Goal: Task Accomplishment & Management: Manage account settings

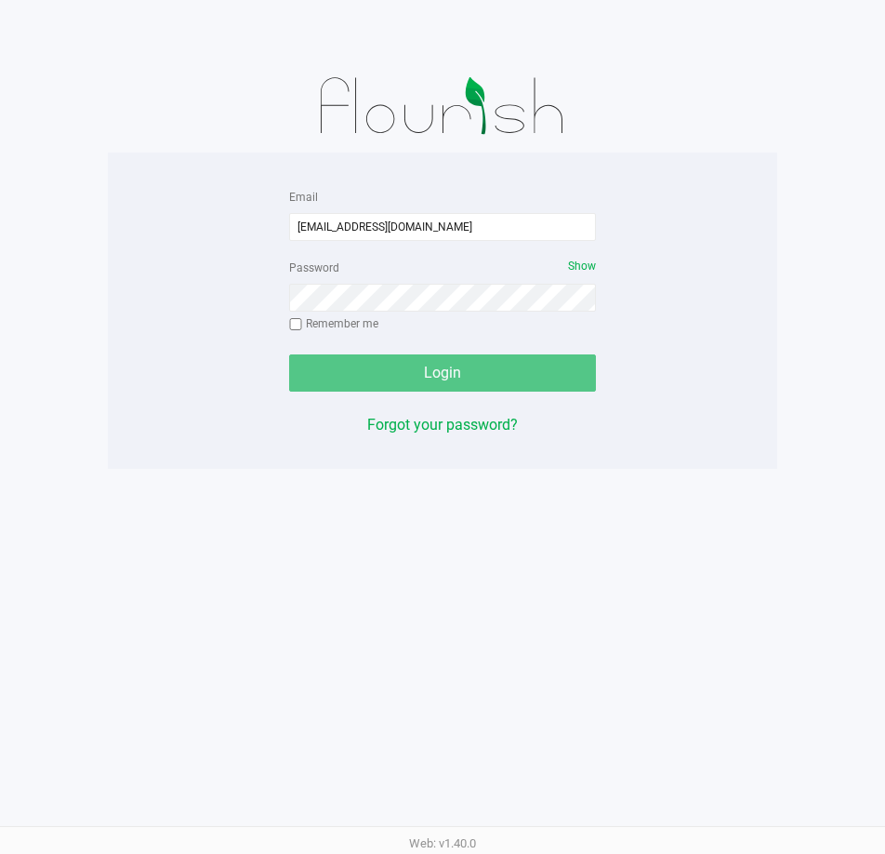
type input "[EMAIL_ADDRESS][DOMAIN_NAME]"
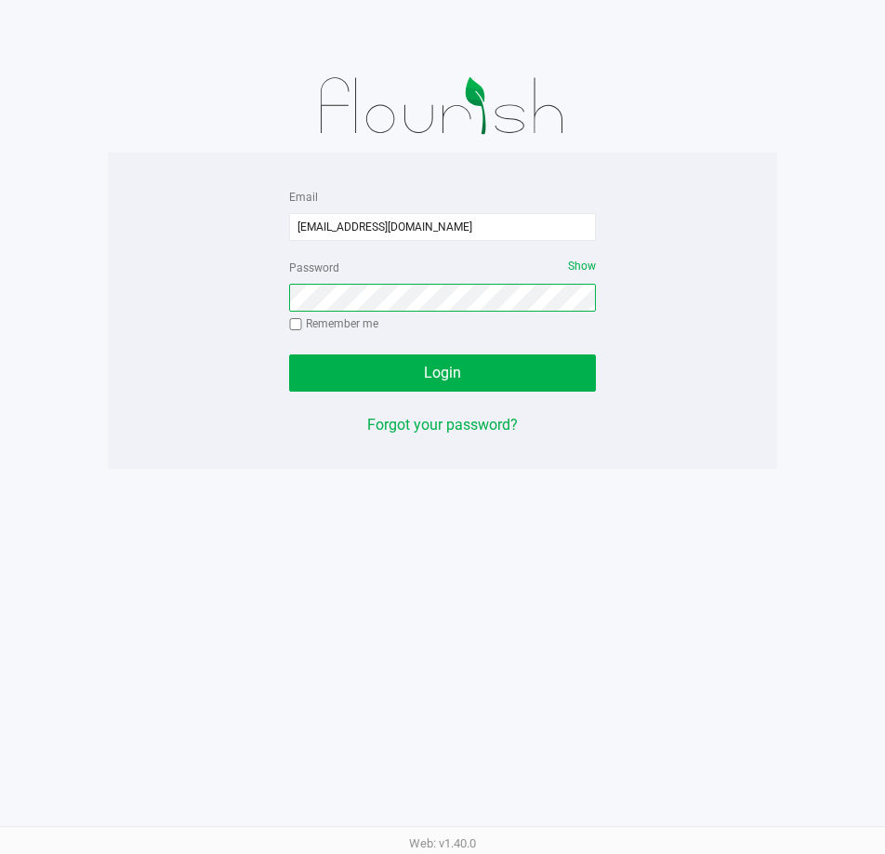
click at [289, 354] on button "Login" at bounding box center [442, 372] width 307 height 37
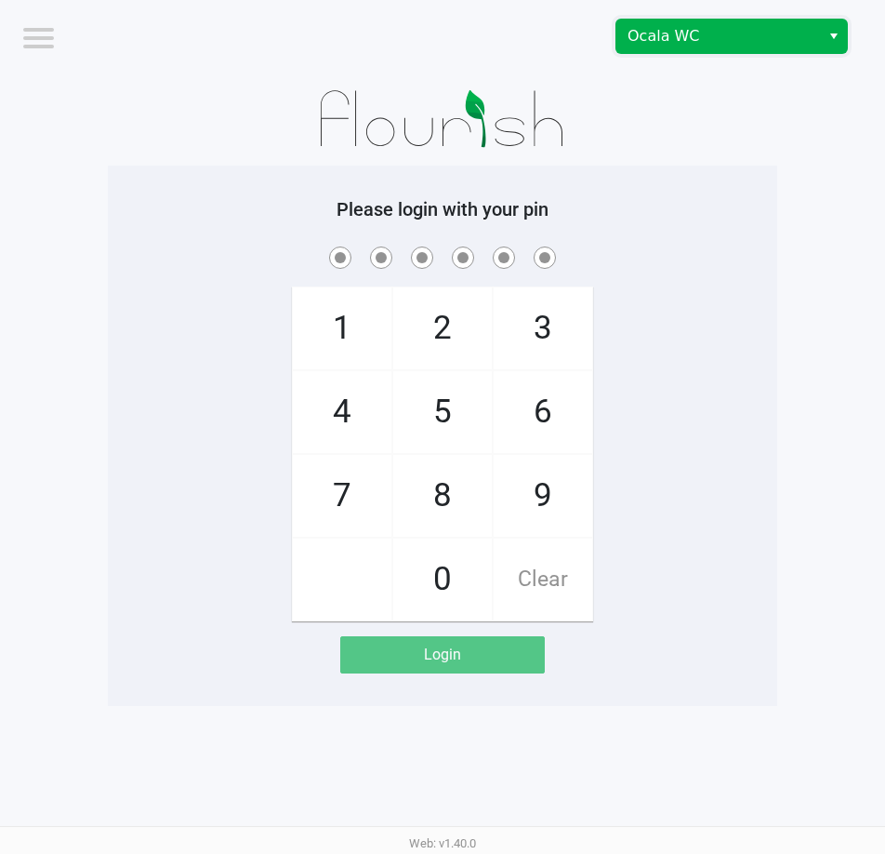
click at [639, 27] on span "Ocala WC" at bounding box center [718, 36] width 181 height 22
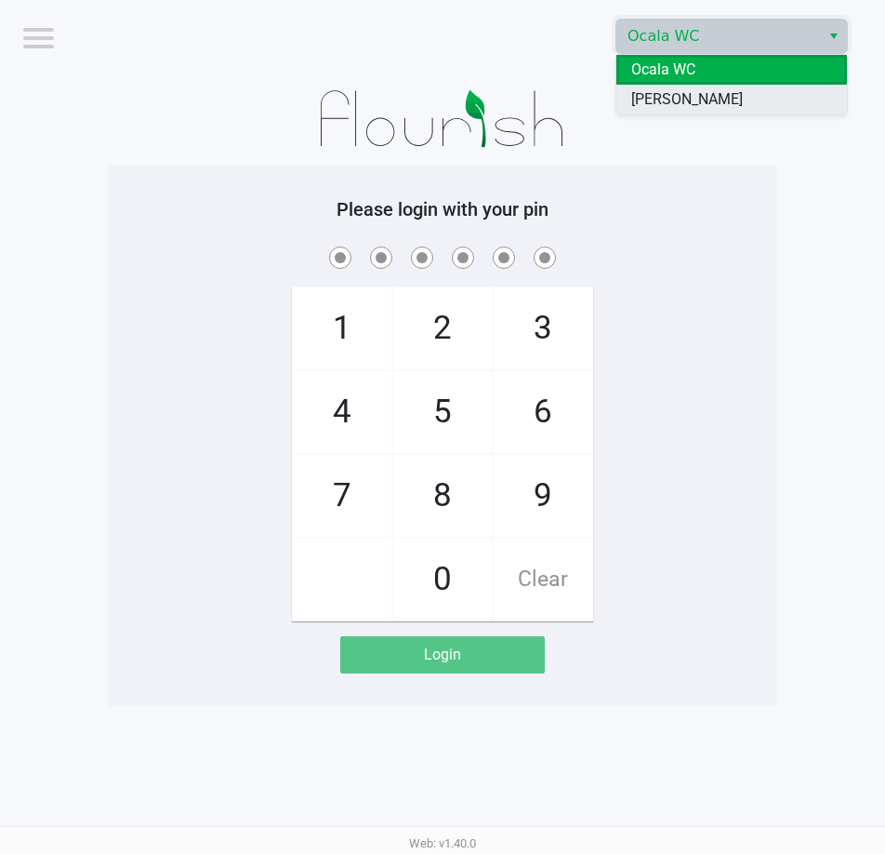
click at [722, 105] on span "[PERSON_NAME]" at bounding box center [687, 99] width 112 height 22
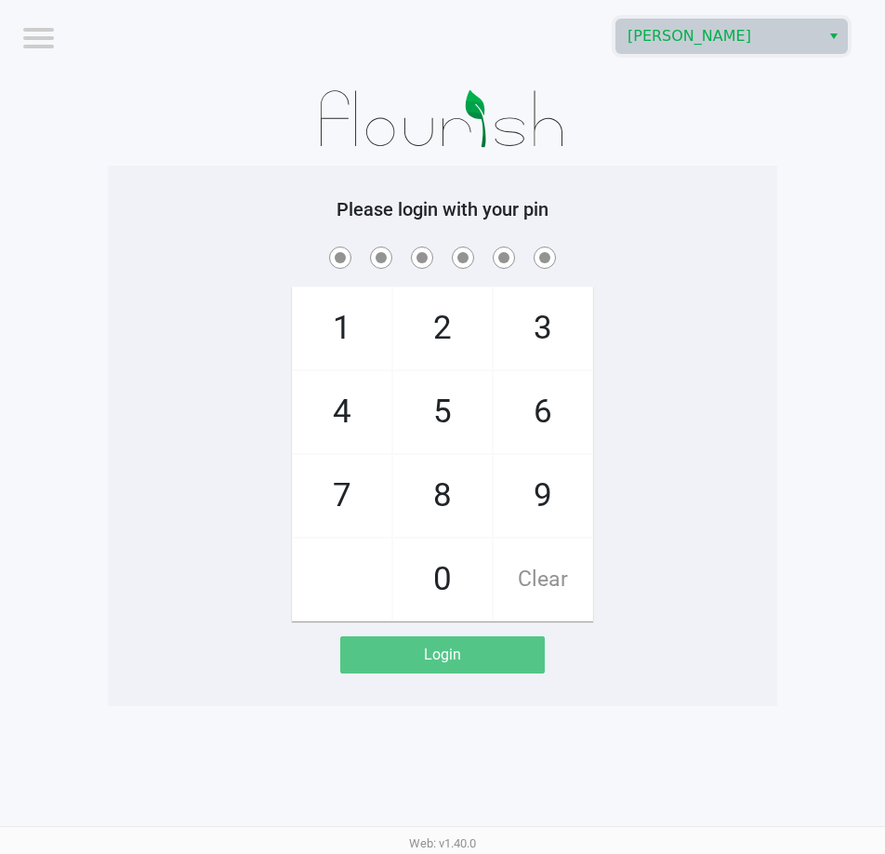
drag, startPoint x: 702, startPoint y: 375, endPoint x: 766, endPoint y: 310, distance: 91.4
click at [707, 370] on div "1 4 7 2 5 8 0 3 6 9 Clear" at bounding box center [443, 432] width 670 height 379
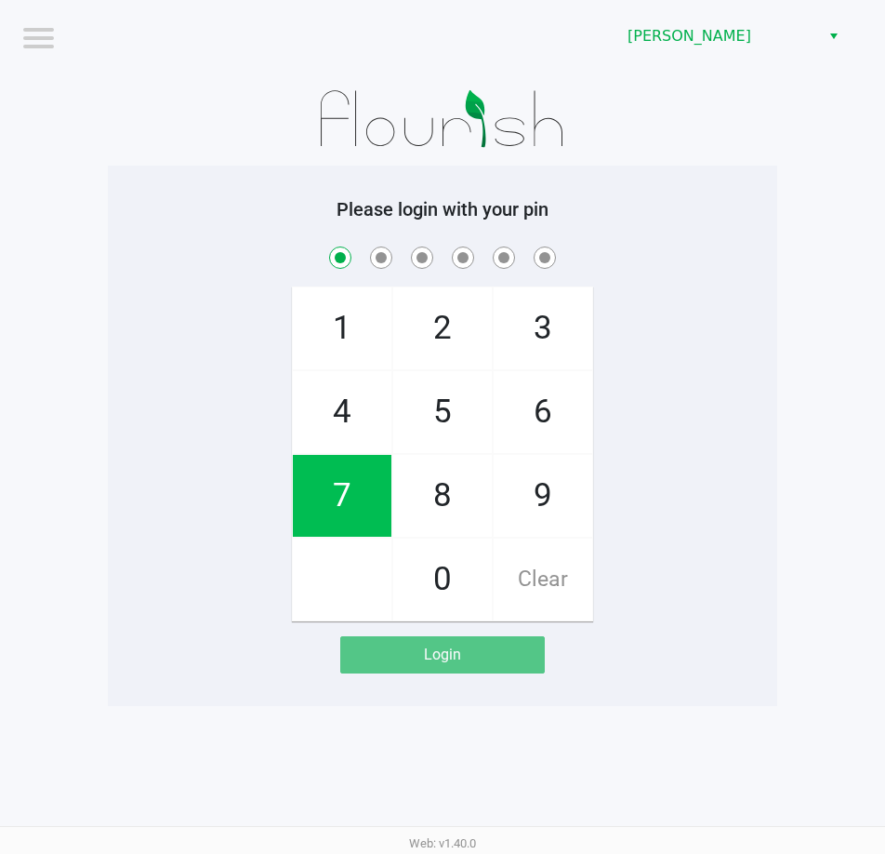
checkbox input "true"
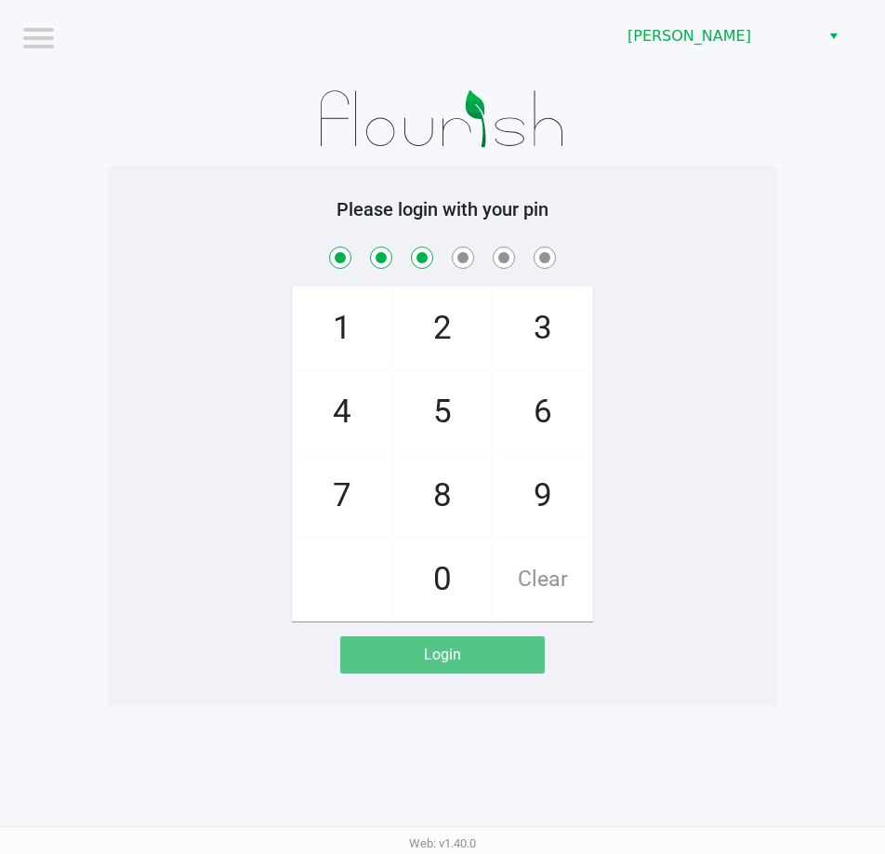
checkbox input "true"
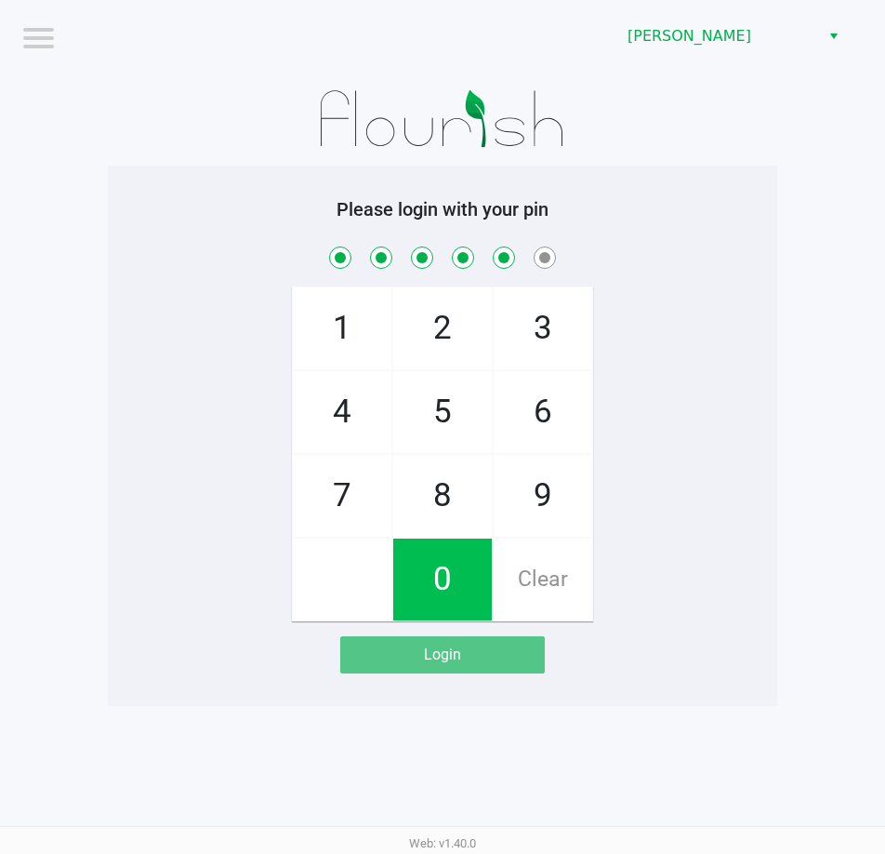
checkbox input "true"
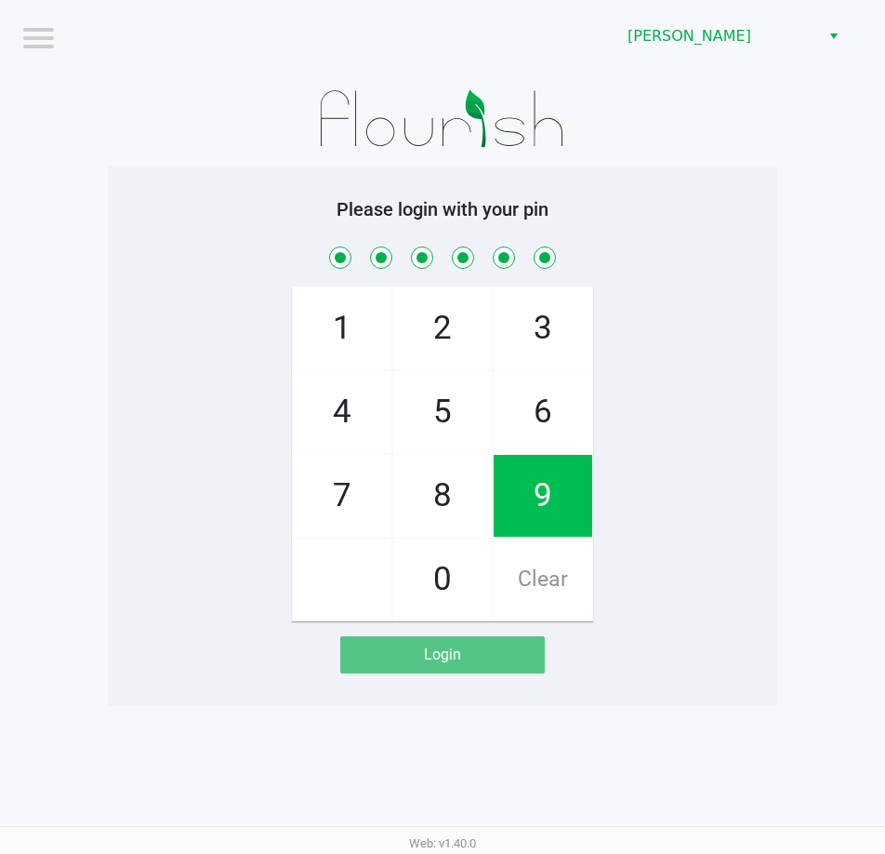
checkbox input "true"
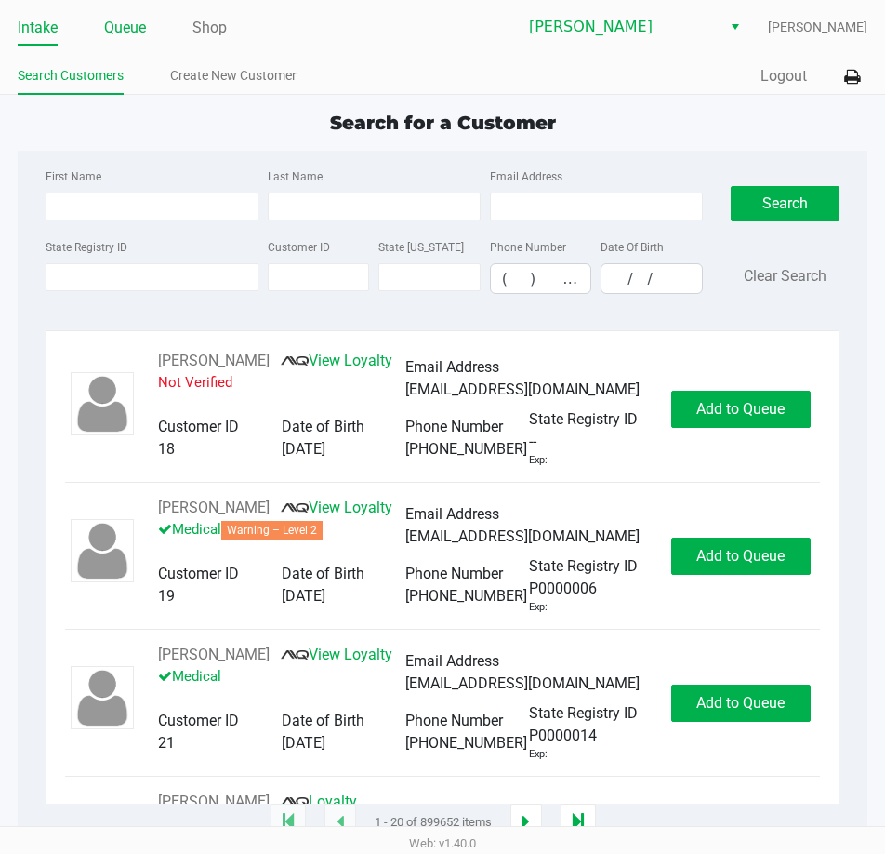
click at [139, 33] on link "Queue" at bounding box center [125, 28] width 42 height 26
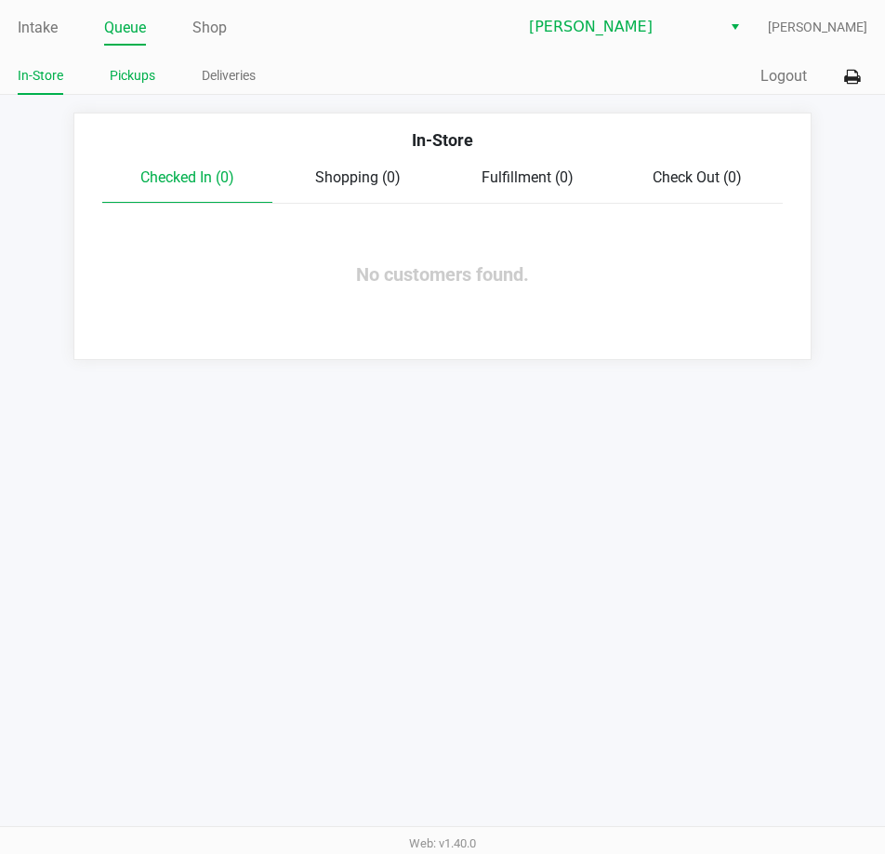
click at [133, 79] on link "Pickups" at bounding box center [133, 75] width 46 height 23
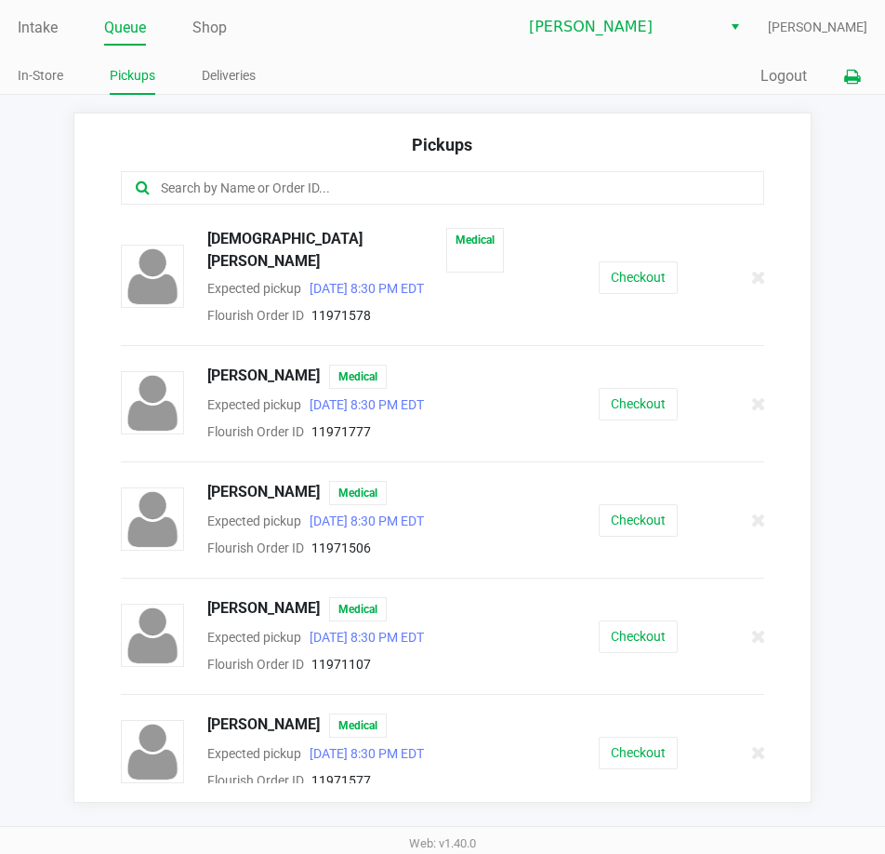
click at [859, 79] on icon at bounding box center [852, 77] width 16 height 13
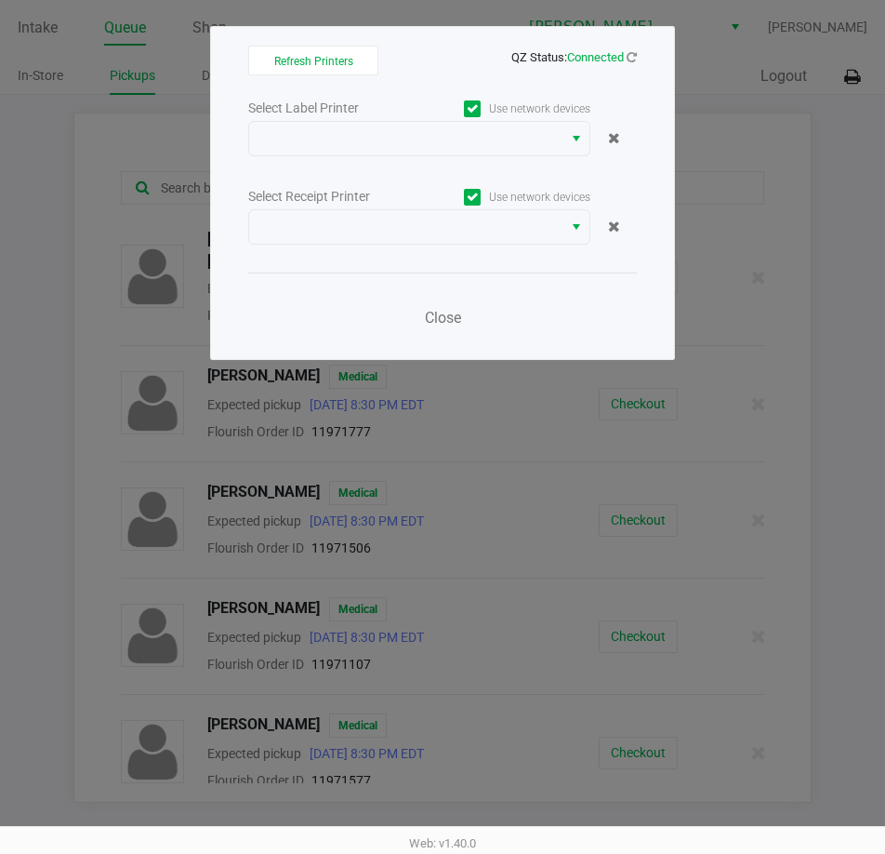
click at [405, 116] on div "Select Label Printer" at bounding box center [333, 109] width 171 height 20
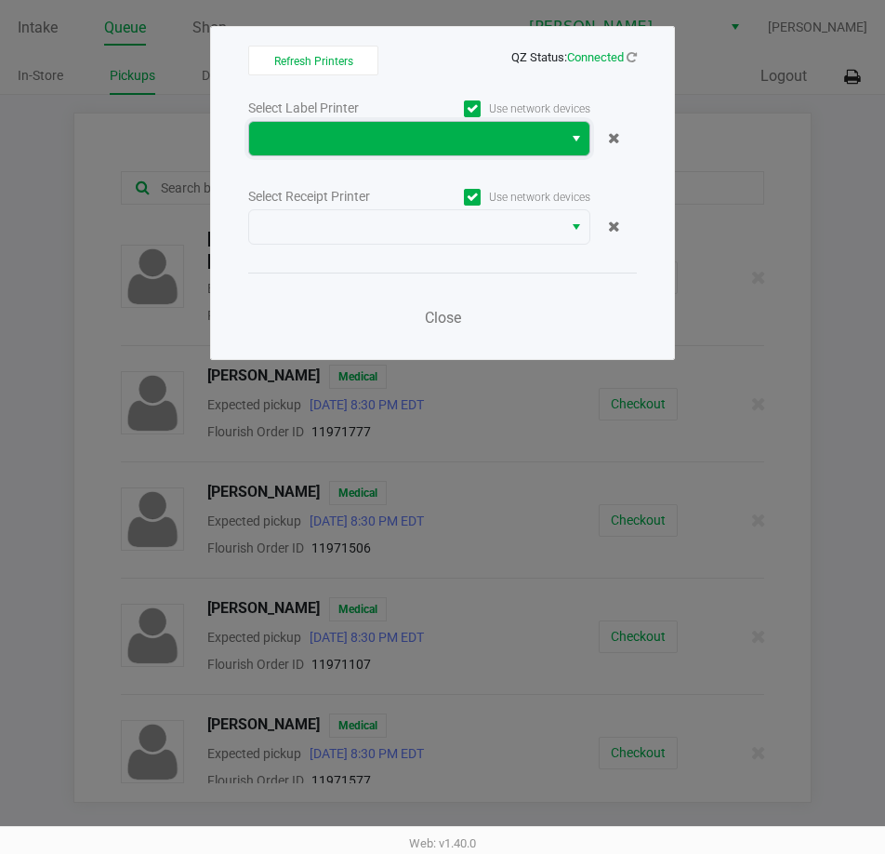
click at [403, 131] on span at bounding box center [405, 138] width 291 height 22
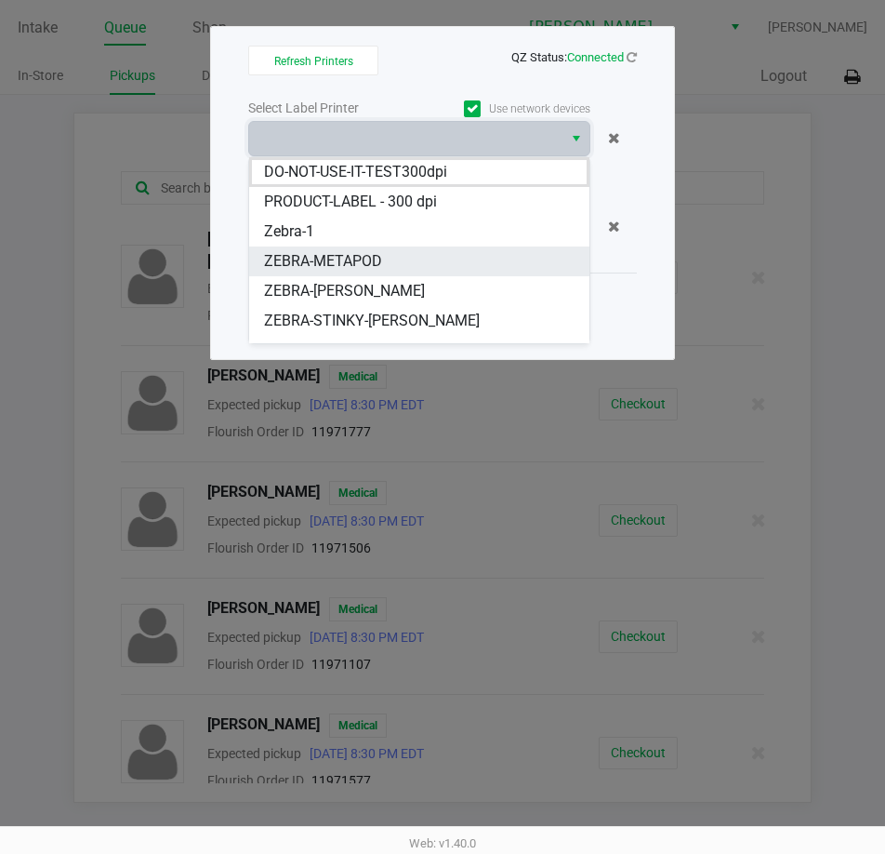
click at [354, 259] on span "ZEBRA-METAPOD" at bounding box center [323, 261] width 118 height 22
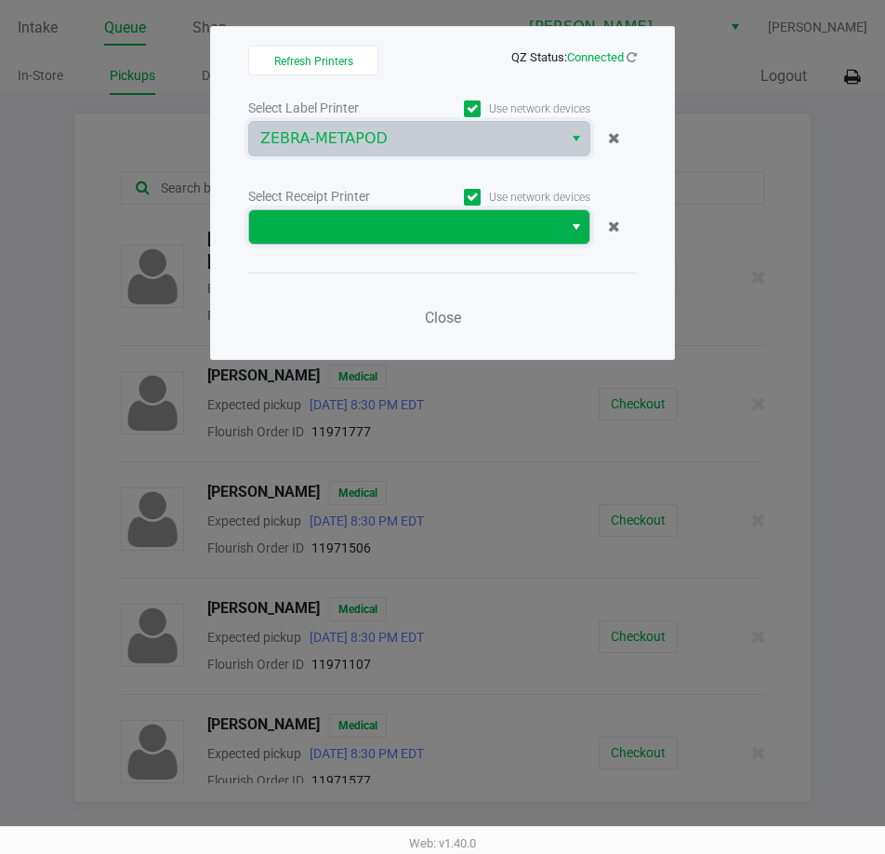
click at [385, 235] on span at bounding box center [405, 227] width 291 height 22
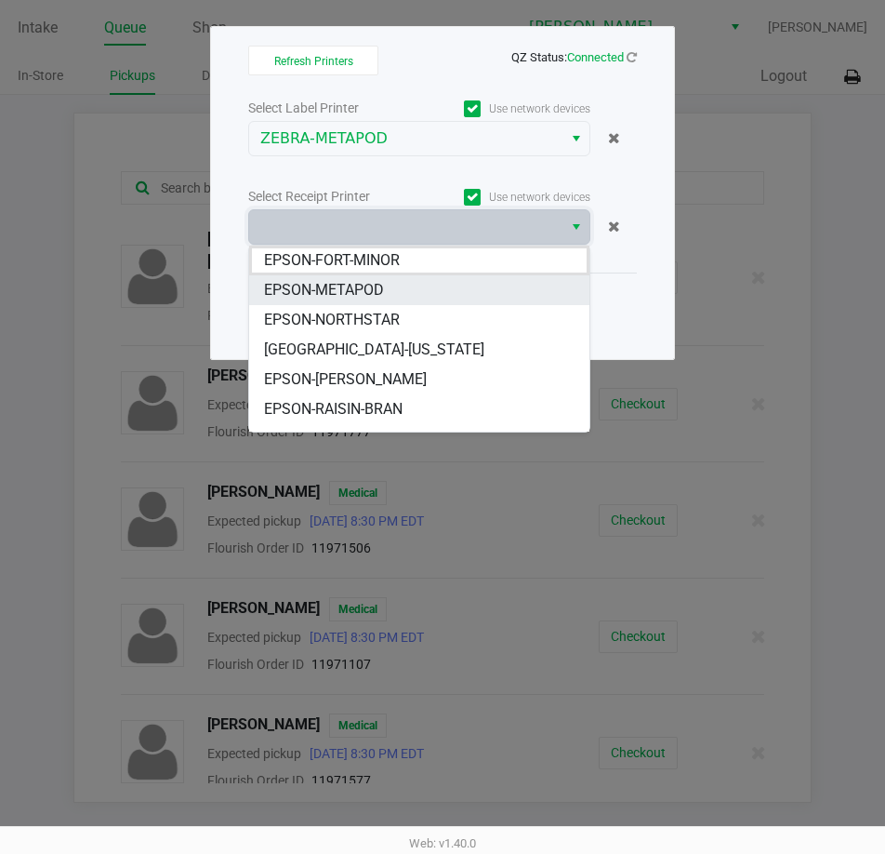
click at [358, 286] on span "EPSON-METAPOD" at bounding box center [324, 290] width 120 height 22
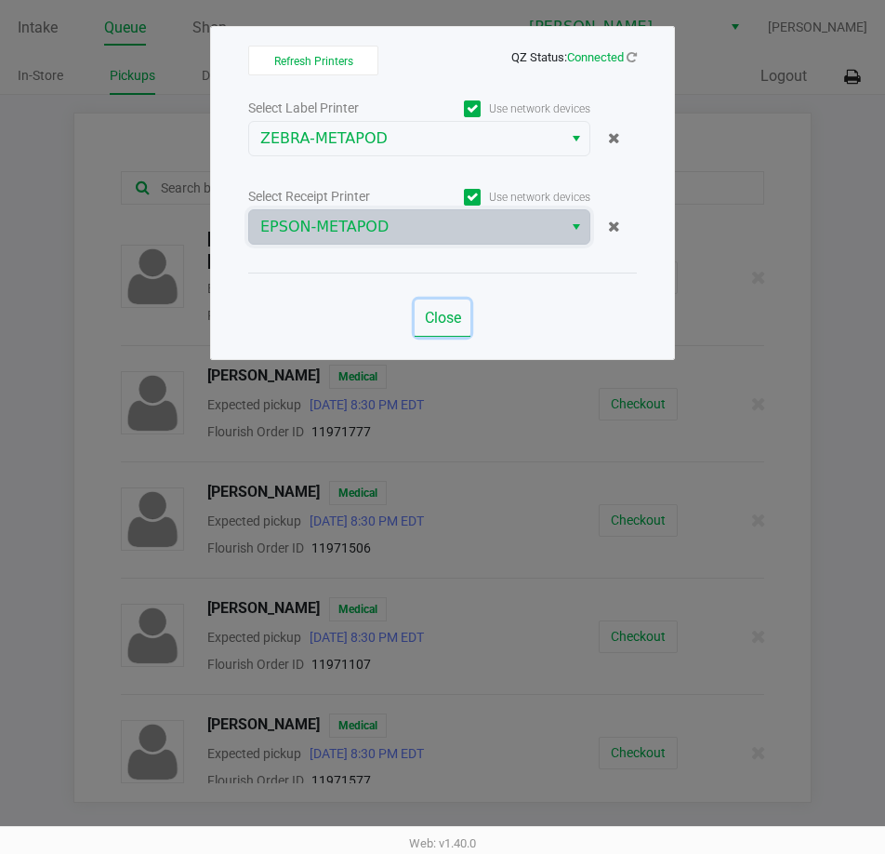
click at [438, 308] on button "Close" at bounding box center [443, 317] width 56 height 37
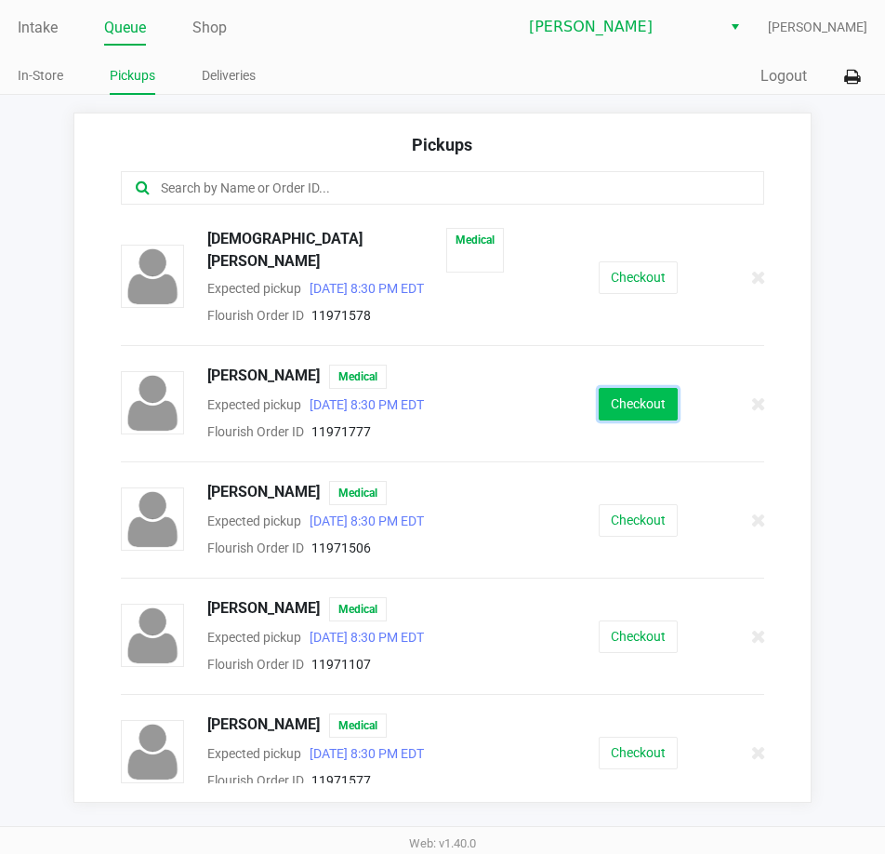
click at [619, 394] on button "Checkout" at bounding box center [638, 404] width 79 height 33
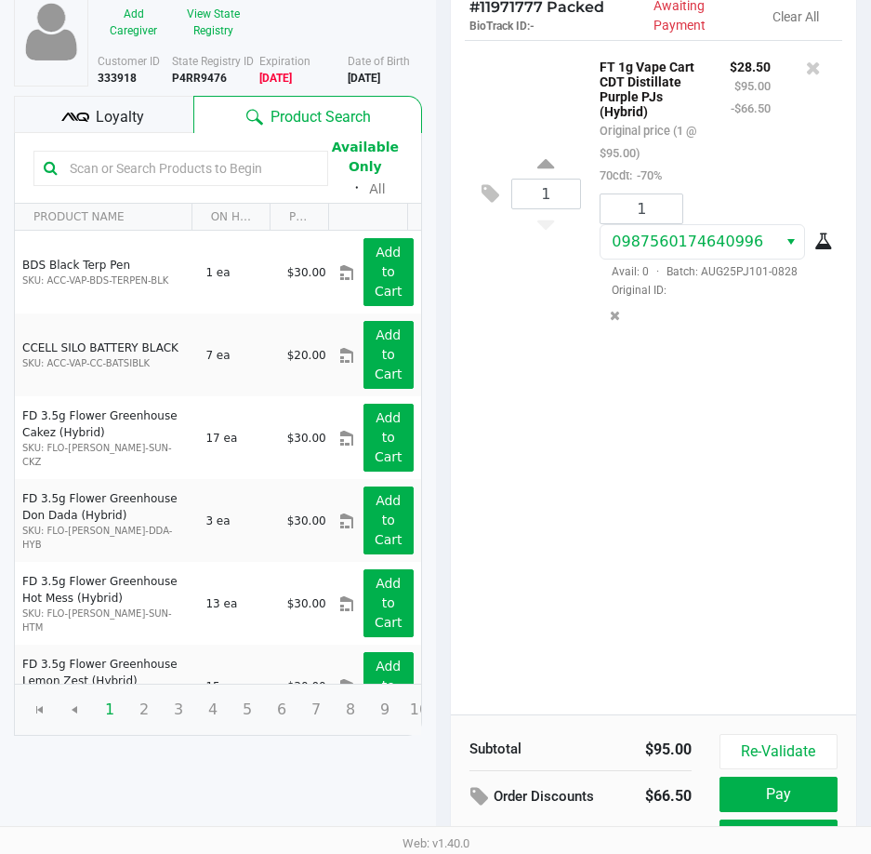
scroll to position [236, 0]
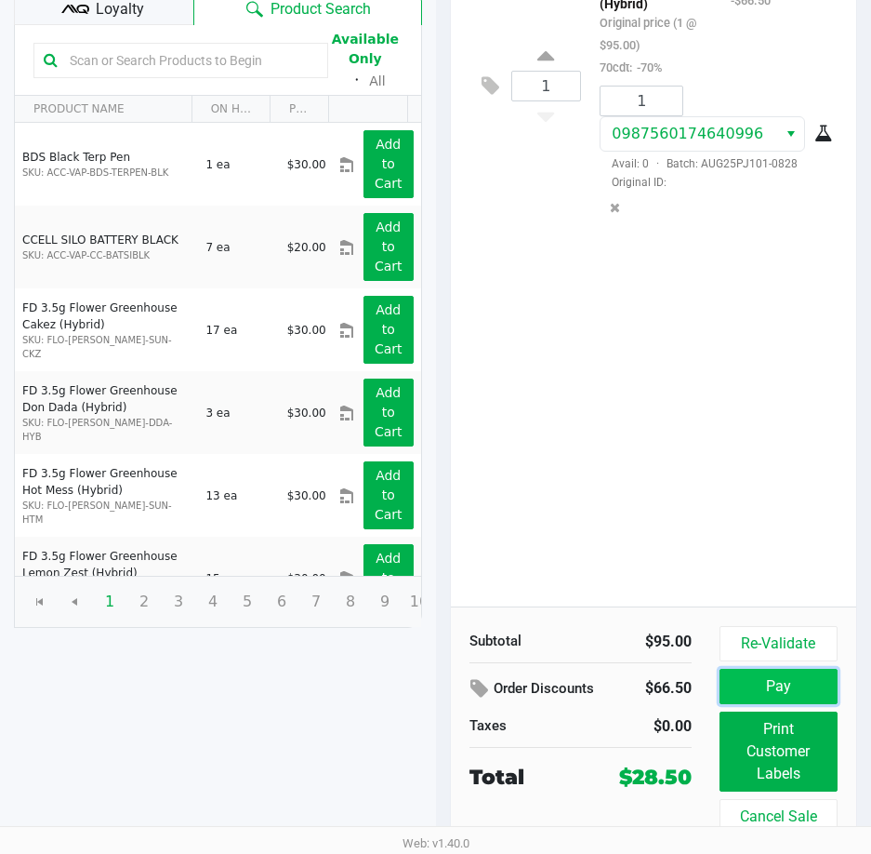
click at [766, 693] on button "Pay" at bounding box center [779, 686] width 118 height 35
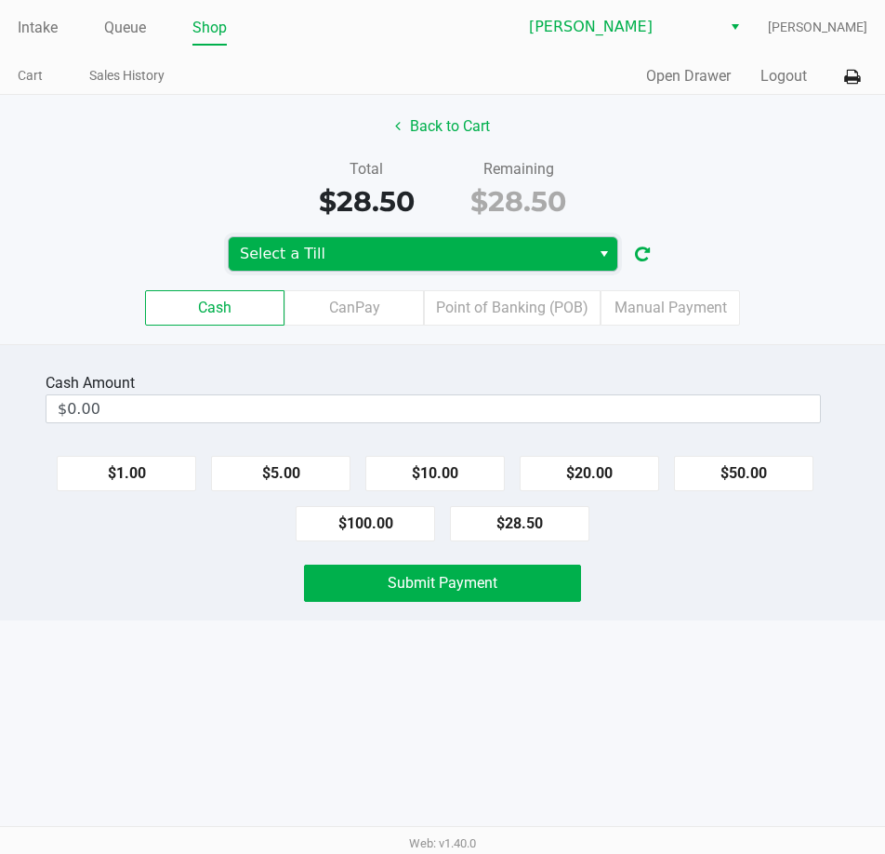
click at [323, 245] on span "Select a Till" at bounding box center [409, 254] width 339 height 22
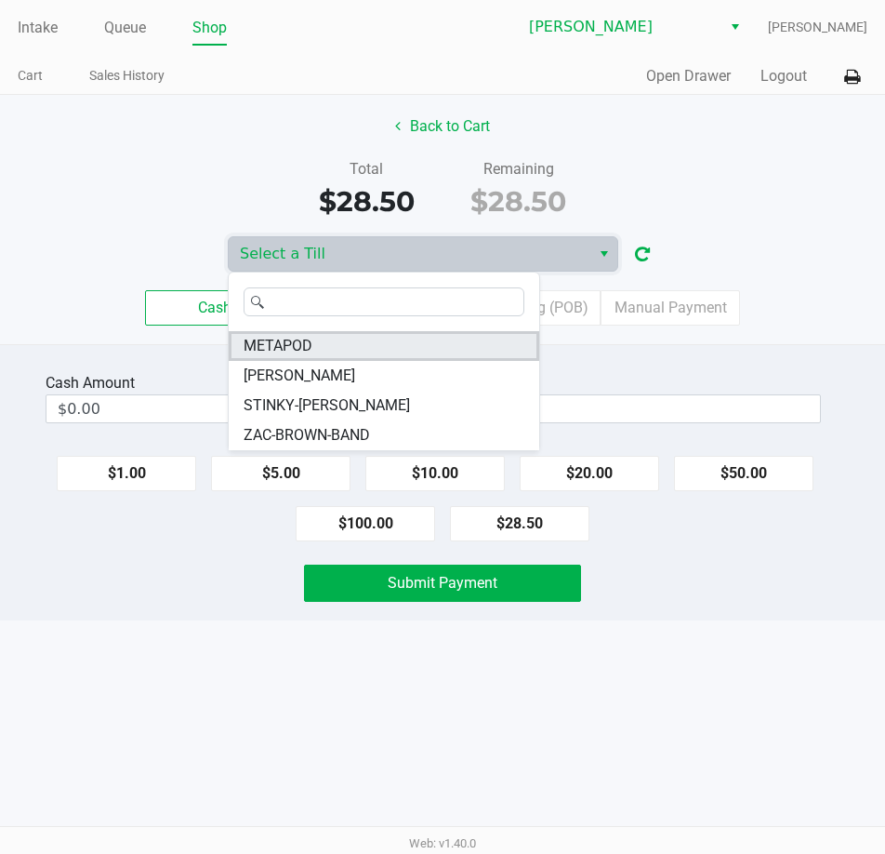
click at [280, 338] on span "METAPOD" at bounding box center [278, 346] width 69 height 22
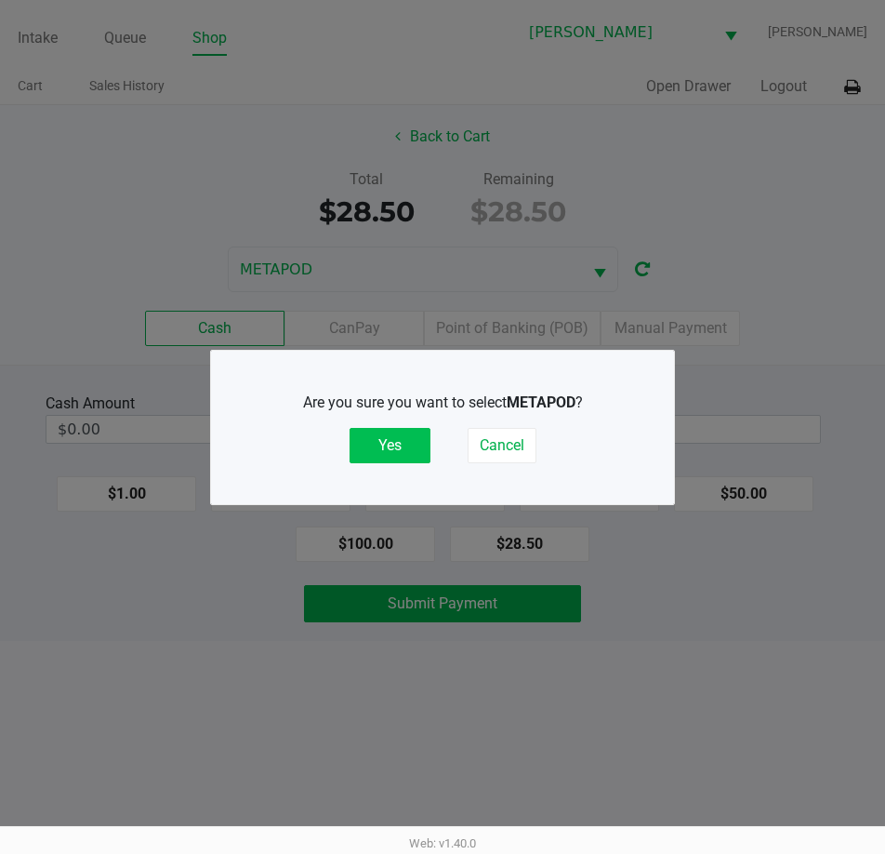
click at [403, 445] on button "Yes" at bounding box center [390, 445] width 81 height 35
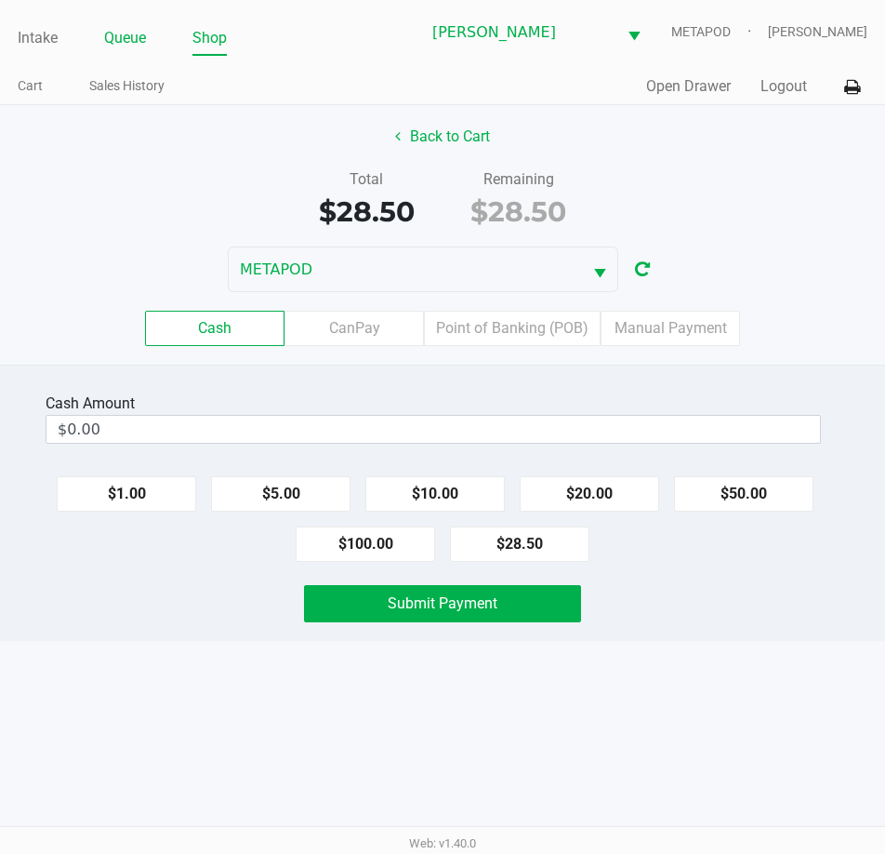
click at [124, 31] on link "Queue" at bounding box center [125, 38] width 42 height 26
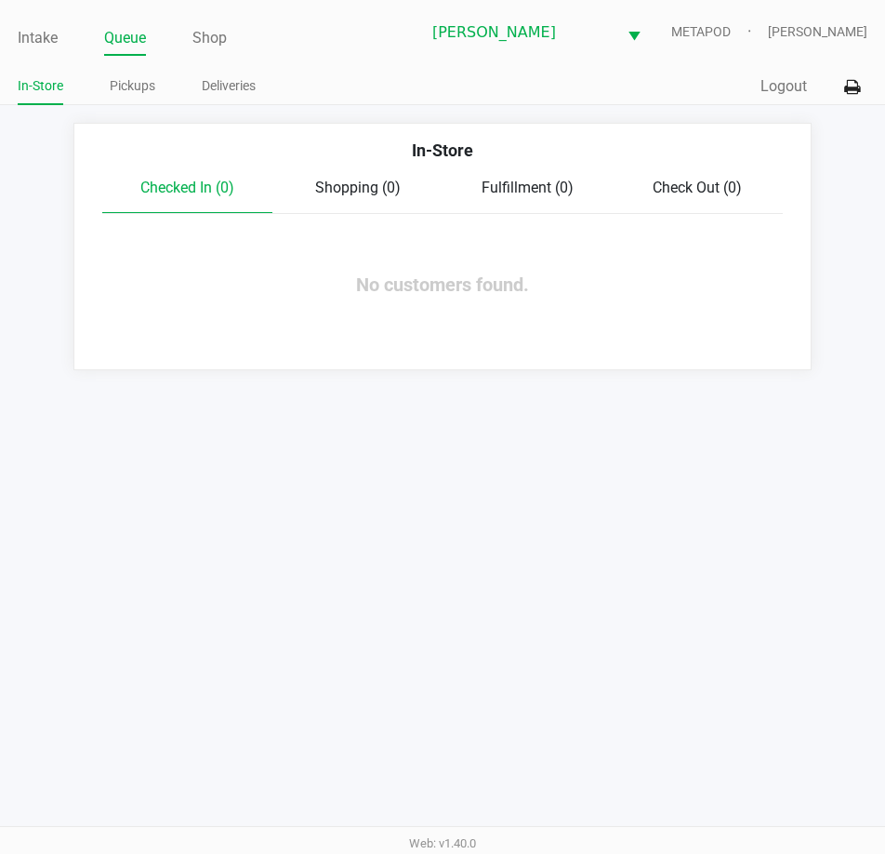
click at [439, 619] on div "Intake Queue Shop [PERSON_NAME] METAPOD [PERSON_NAME] In-Store Pickups Deliveri…" at bounding box center [442, 427] width 885 height 854
click at [30, 30] on link "Intake" at bounding box center [38, 38] width 40 height 26
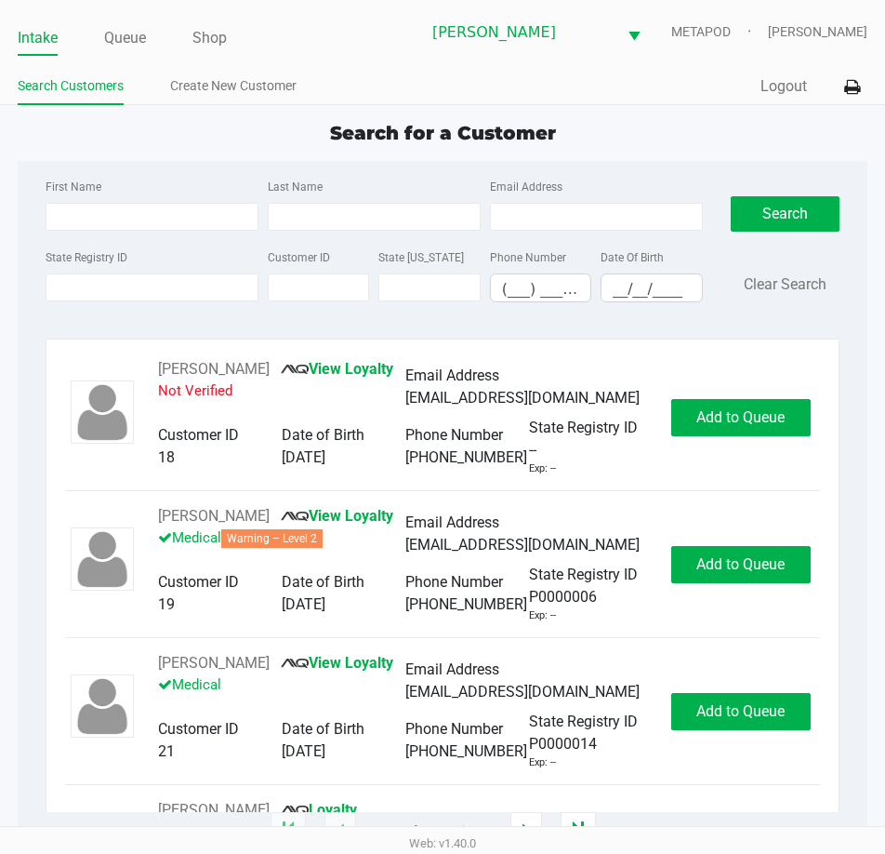
click at [230, 153] on div "Search for a Customer First Name Last Name Email Address State Registry ID Cust…" at bounding box center [443, 475] width 850 height 712
click at [145, 37] on link "Queue" at bounding box center [125, 38] width 42 height 26
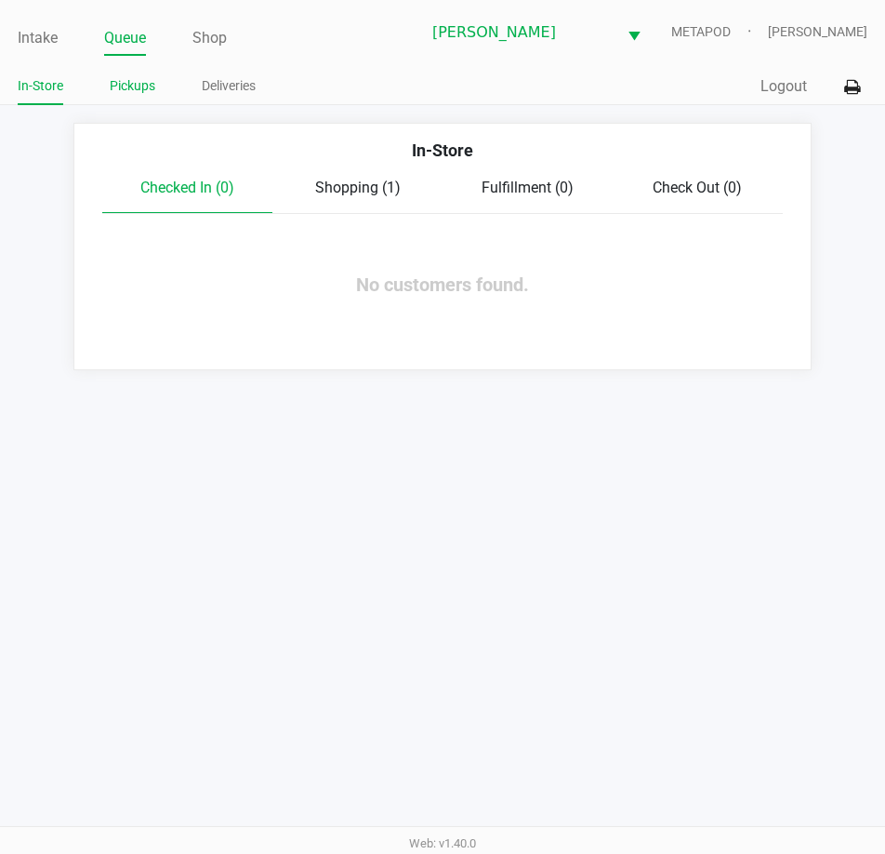
click at [141, 89] on link "Pickups" at bounding box center [133, 85] width 46 height 23
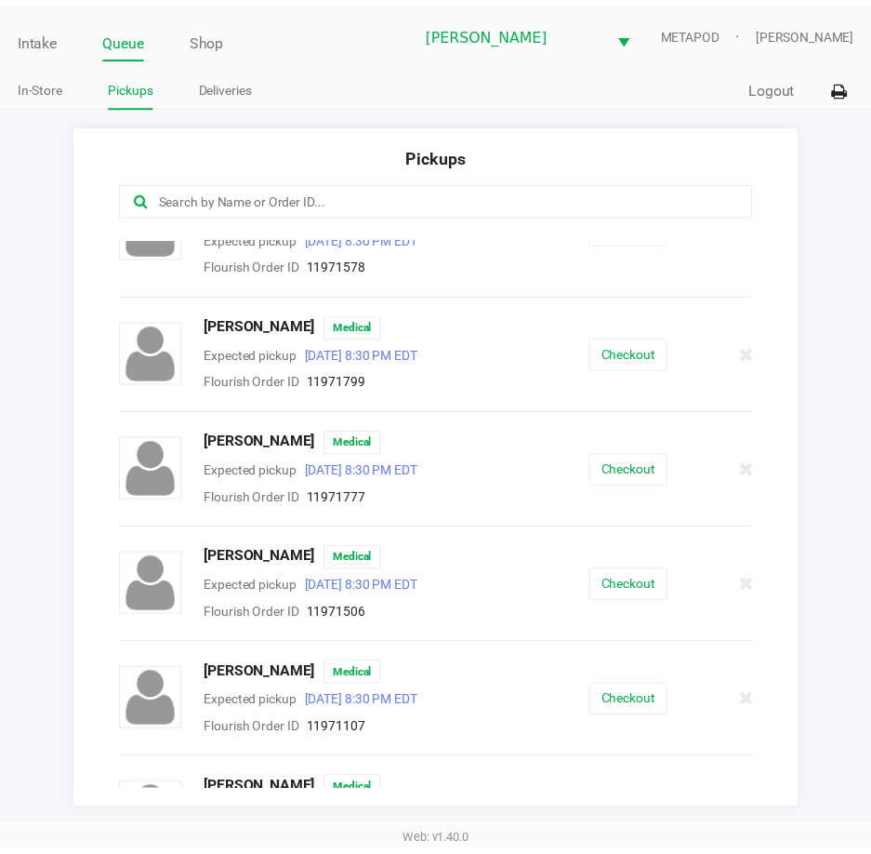
scroll to position [93, 0]
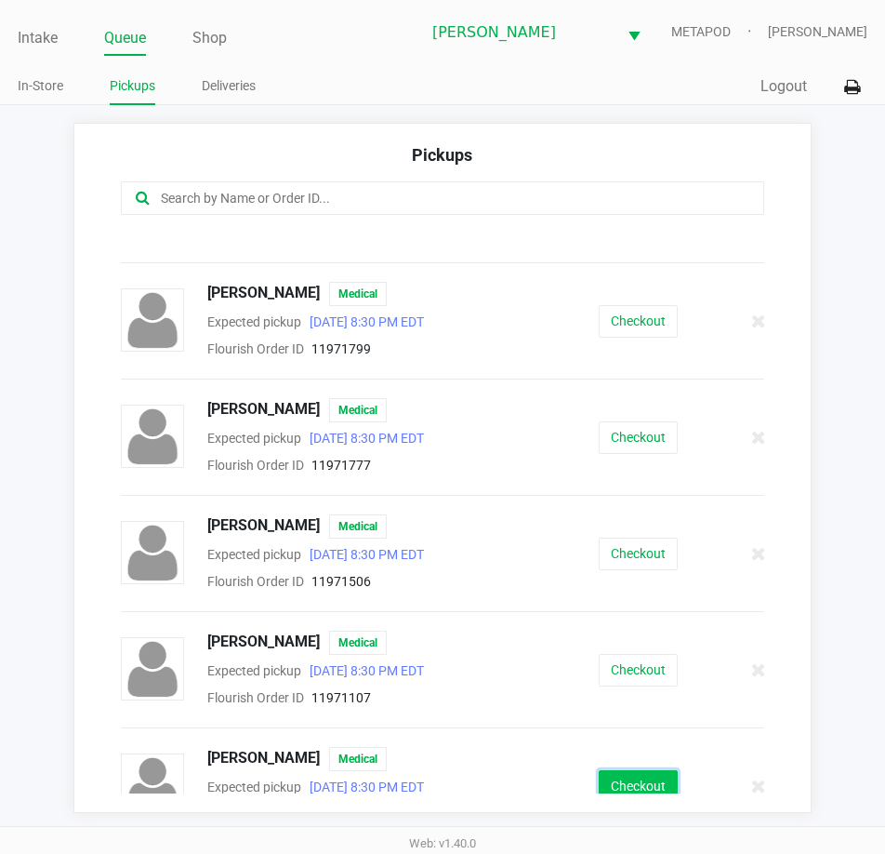
click at [623, 777] on button "Checkout" at bounding box center [638, 786] width 79 height 33
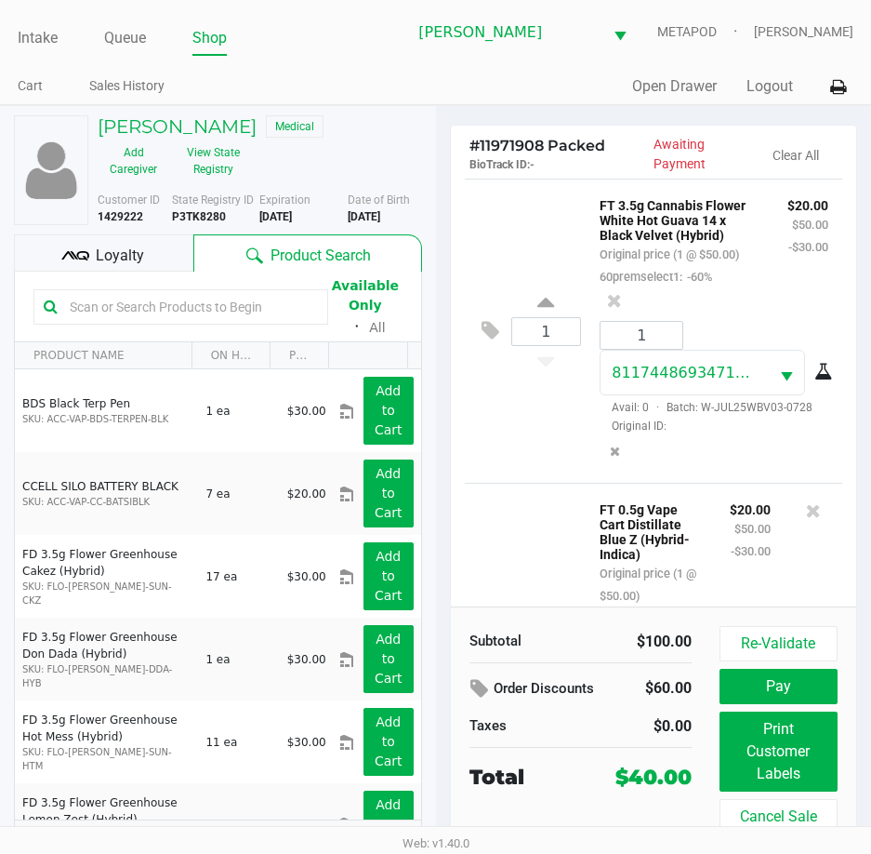
click at [93, 246] on div "Loyalty" at bounding box center [103, 252] width 179 height 37
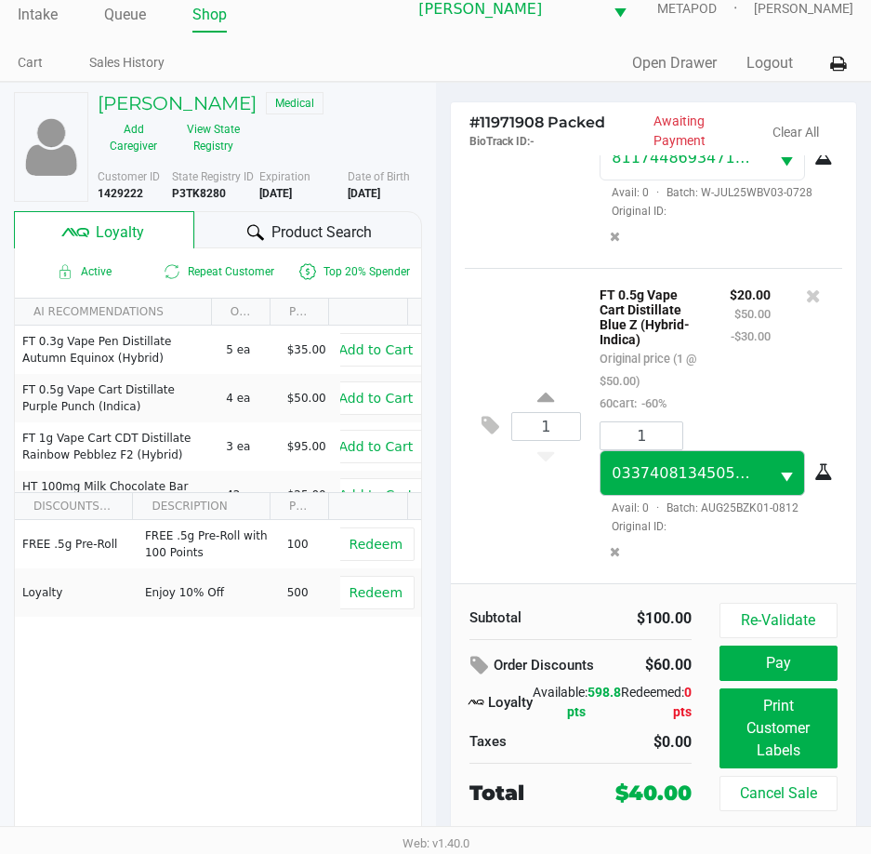
scroll to position [30, 0]
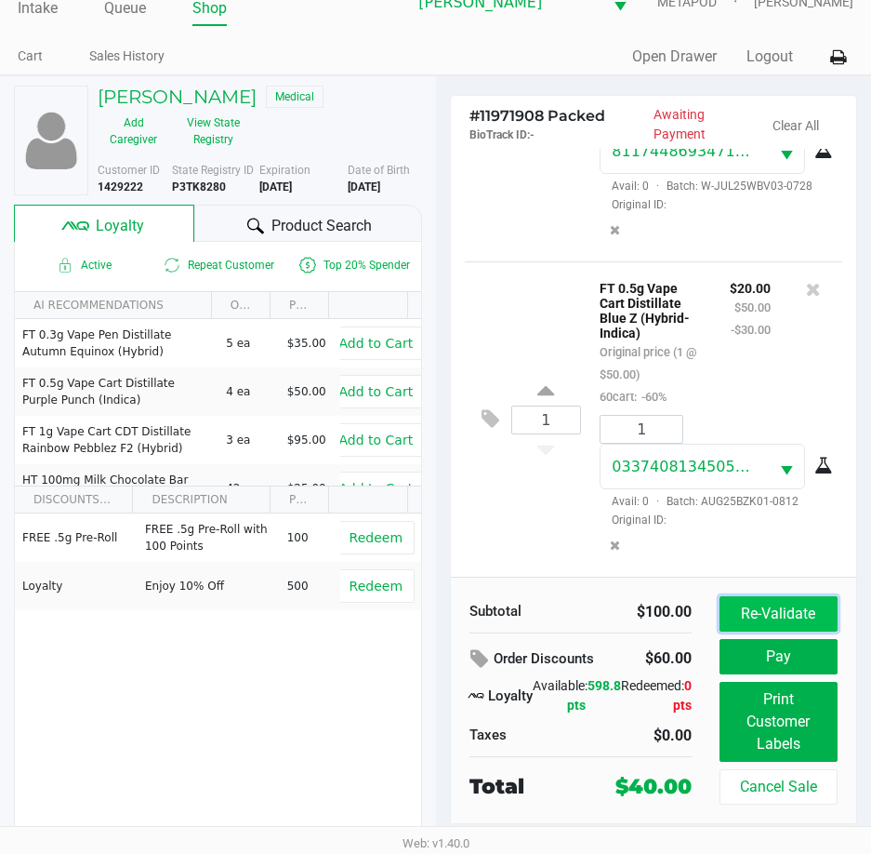
click at [764, 611] on button "Re-Validate" at bounding box center [779, 613] width 118 height 35
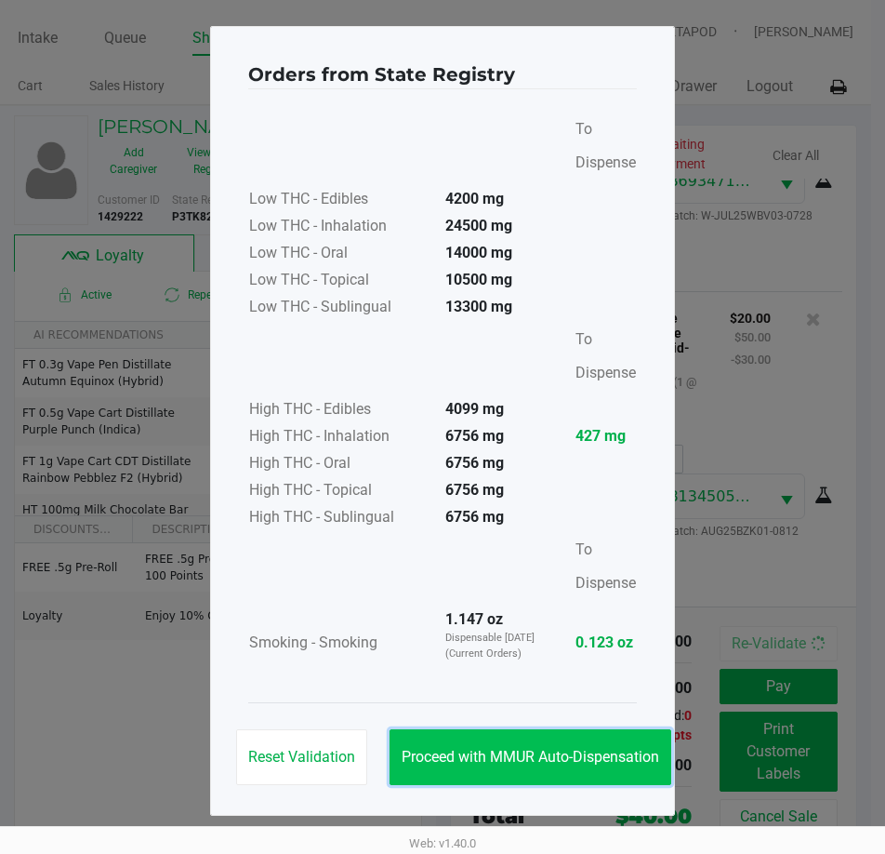
click at [520, 739] on button "Proceed with MMUR Auto-Dispensation" at bounding box center [531, 757] width 282 height 56
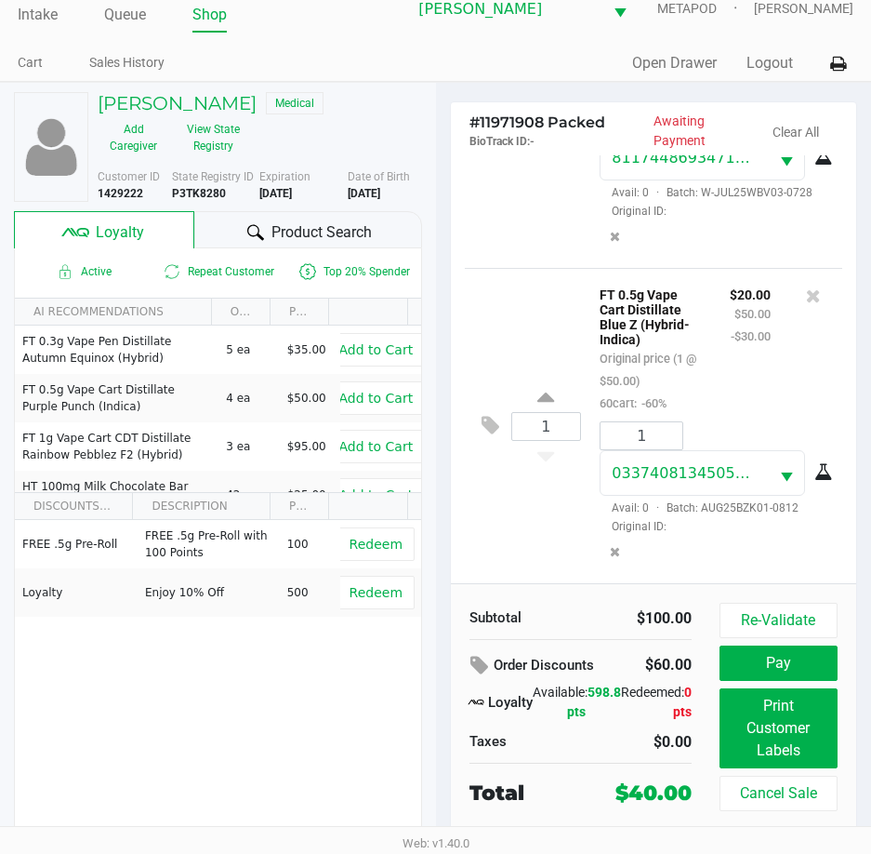
scroll to position [30, 0]
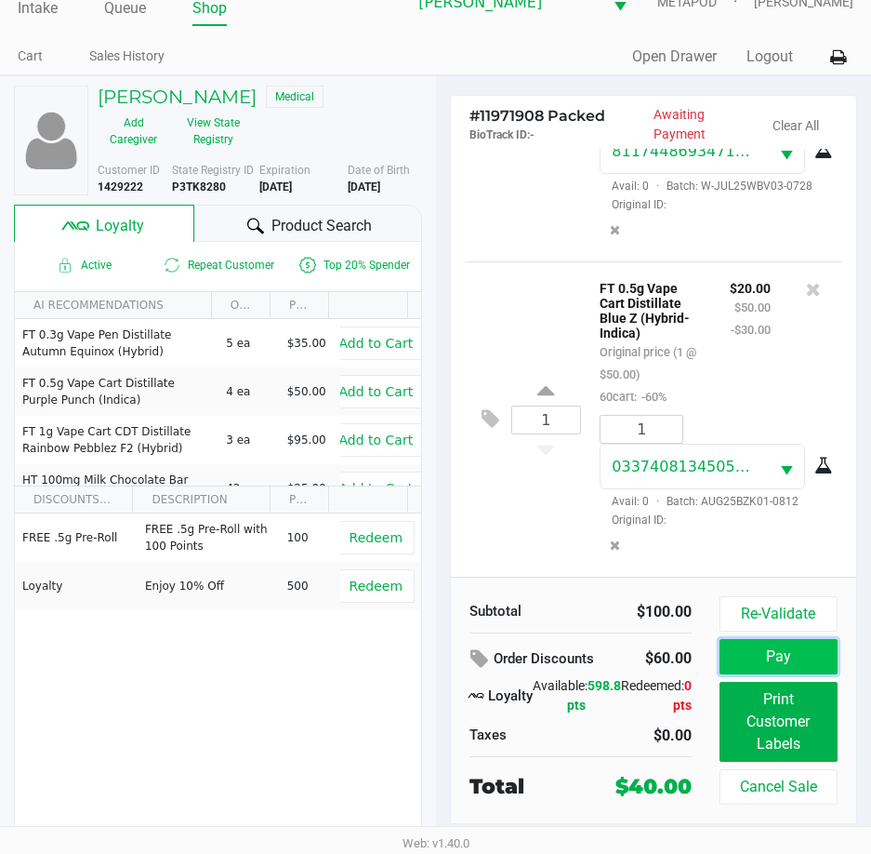
click at [814, 645] on button "Pay" at bounding box center [779, 656] width 118 height 35
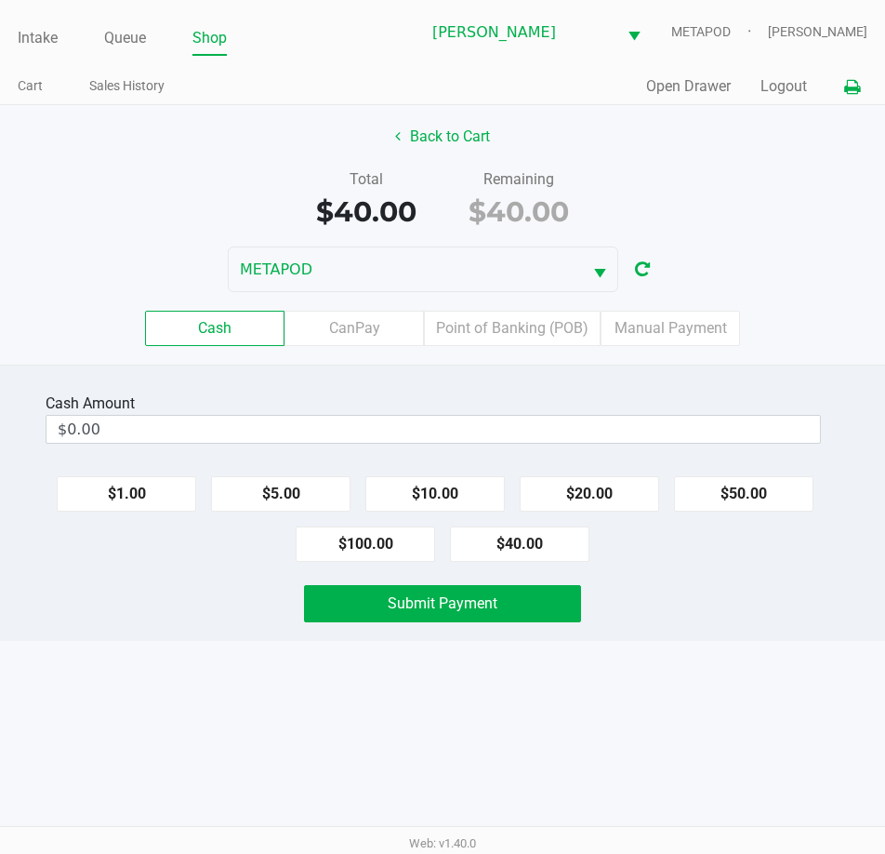
click at [851, 89] on icon at bounding box center [852, 87] width 16 height 13
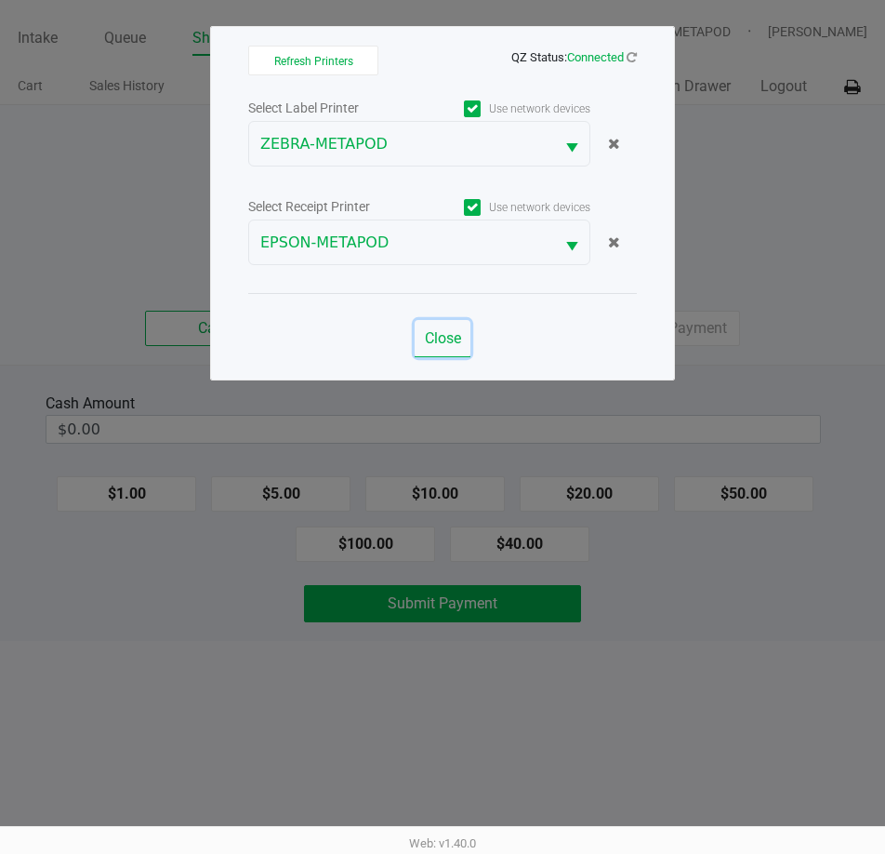
click at [425, 331] on span "Close" at bounding box center [443, 338] width 36 height 18
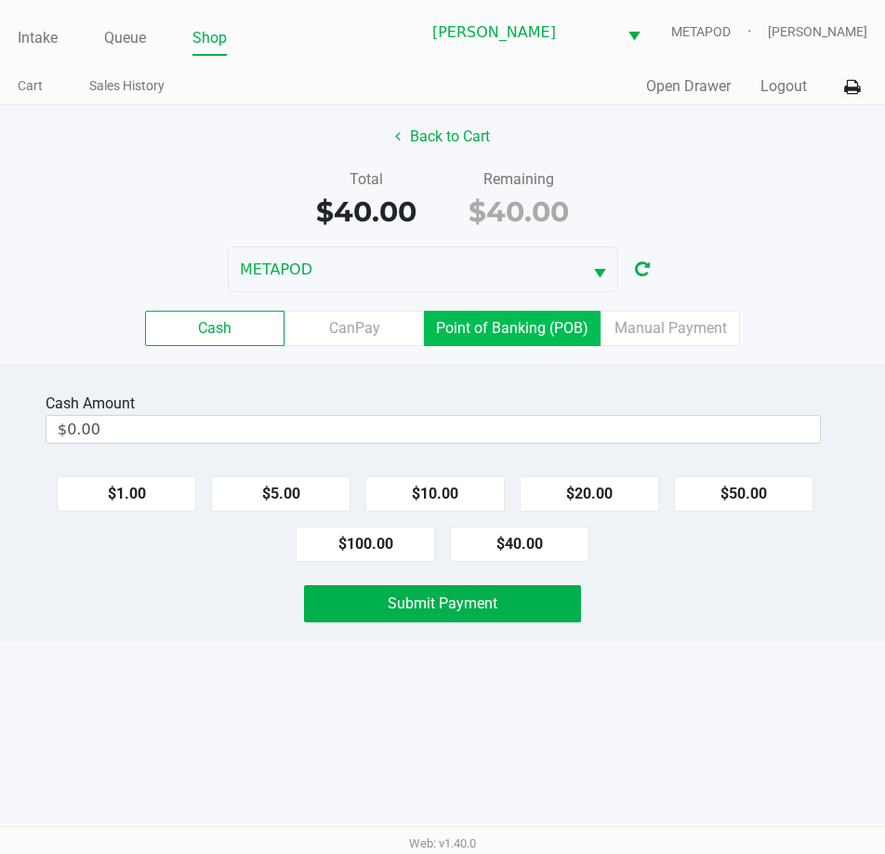
click at [505, 312] on label "Point of Banking (POB)" at bounding box center [512, 328] width 177 height 35
click at [0, 0] on 7 "Point of Banking (POB)" at bounding box center [0, 0] width 0 height 0
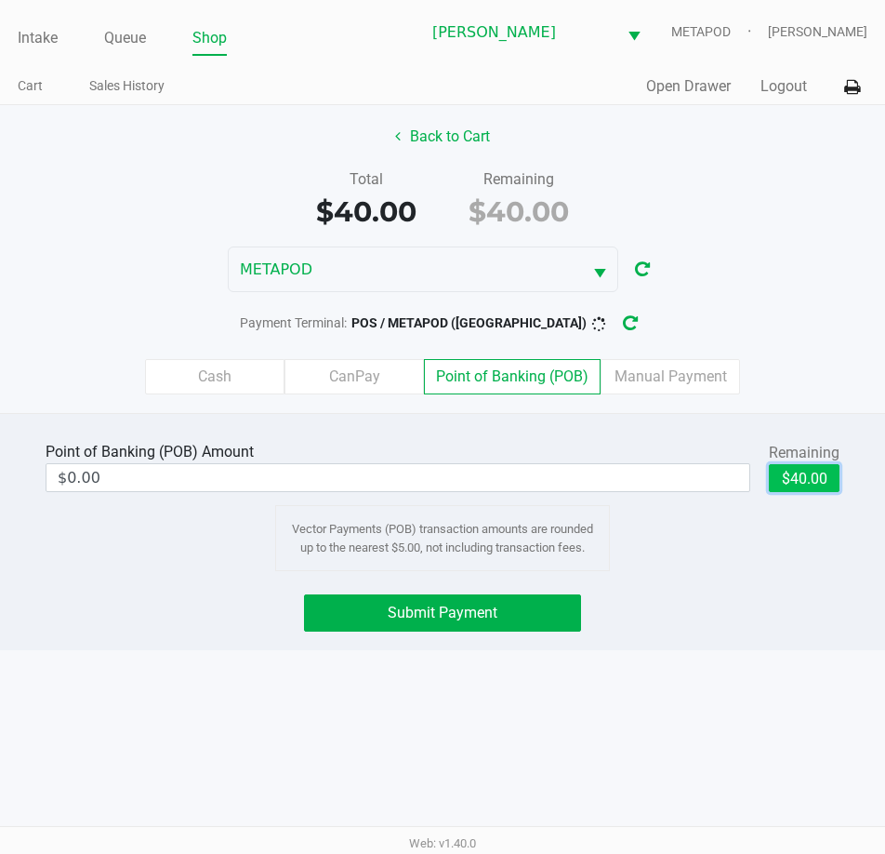
click at [804, 485] on button "$40.00" at bounding box center [804, 478] width 71 height 28
type input "$40.00"
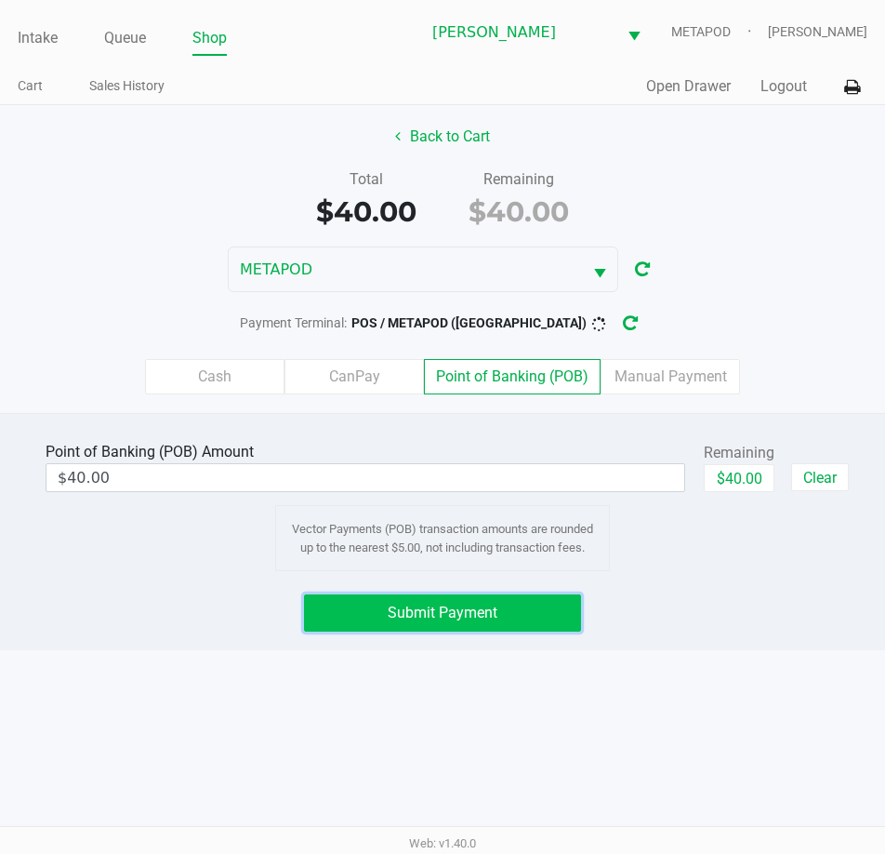
click at [480, 622] on button "Submit Payment" at bounding box center [442, 612] width 276 height 37
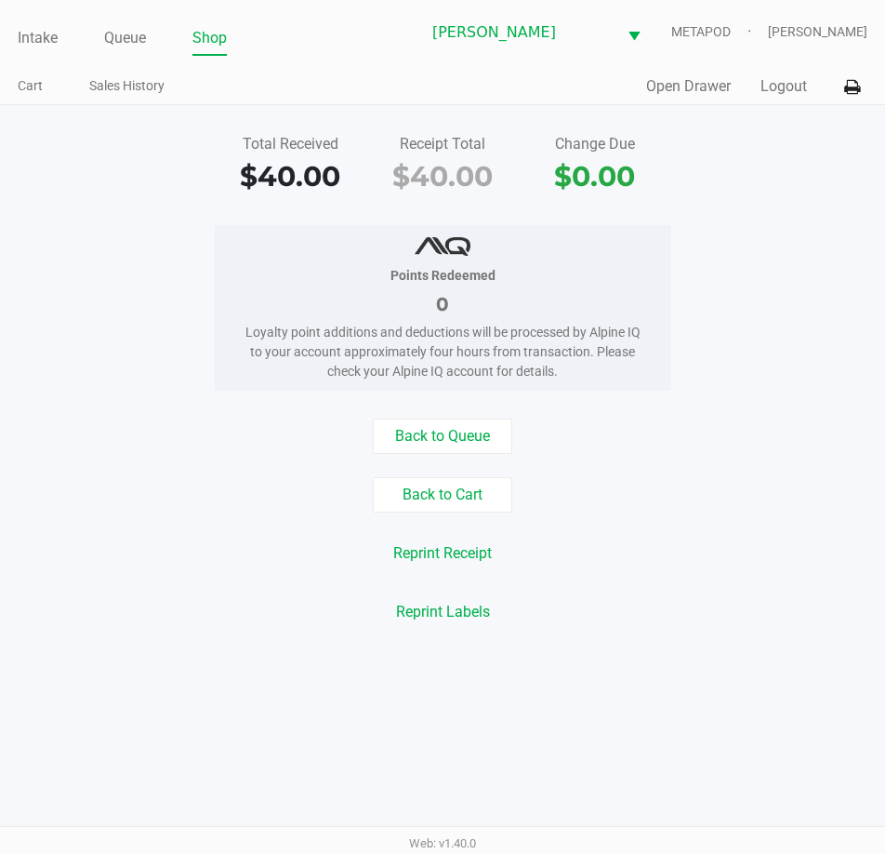
drag, startPoint x: 669, startPoint y: 558, endPoint x: 301, endPoint y: 281, distance: 460.2
click at [670, 555] on div "Reprint Receipt" at bounding box center [442, 553] width 913 height 35
click at [38, 34] on link "Intake" at bounding box center [38, 38] width 40 height 26
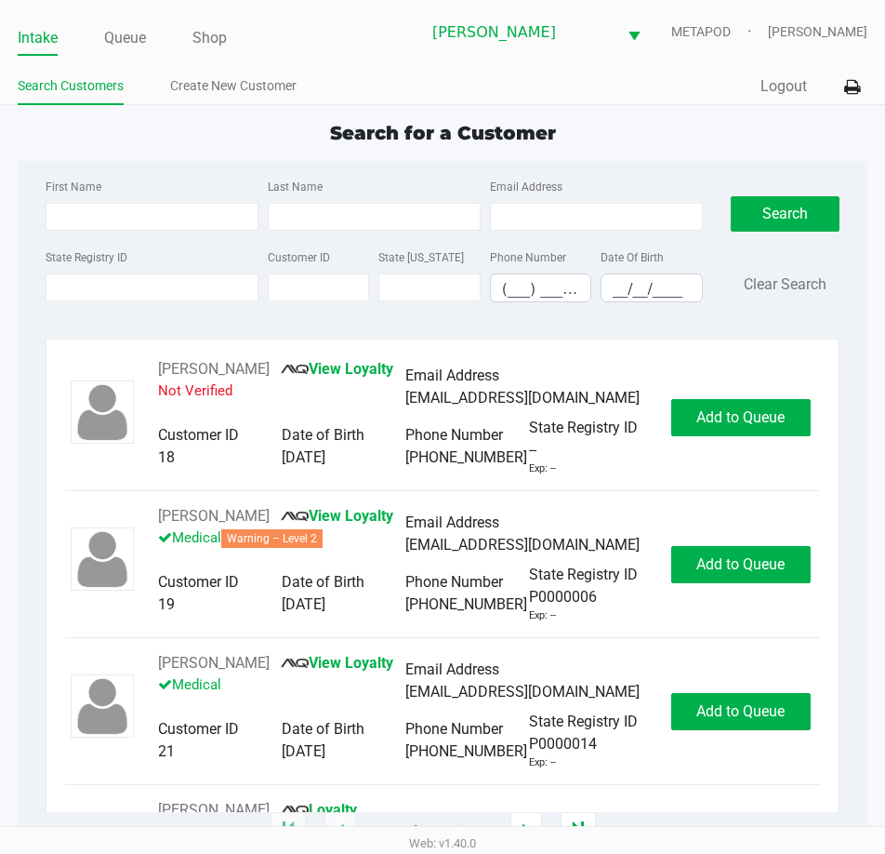
click at [213, 163] on div "First Name Last Name Email Address State Registry ID Customer ID State [US_STAT…" at bounding box center [443, 246] width 822 height 170
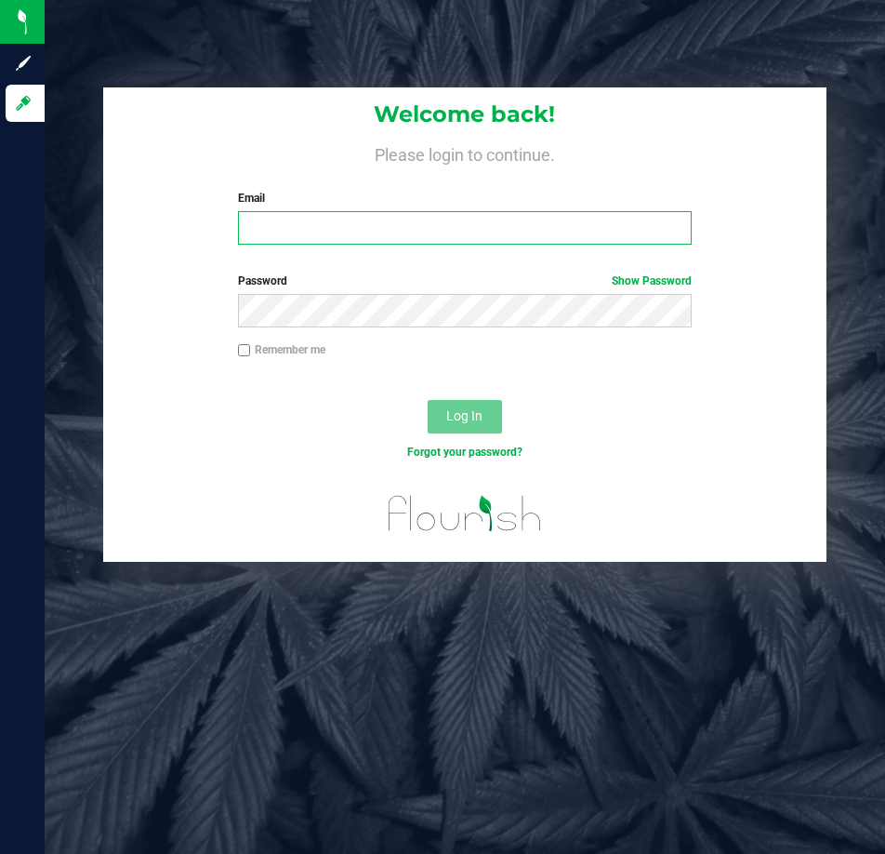
click at [294, 221] on input "Email" at bounding box center [465, 227] width 455 height 33
type input "[EMAIL_ADDRESS][DOMAIN_NAME]"
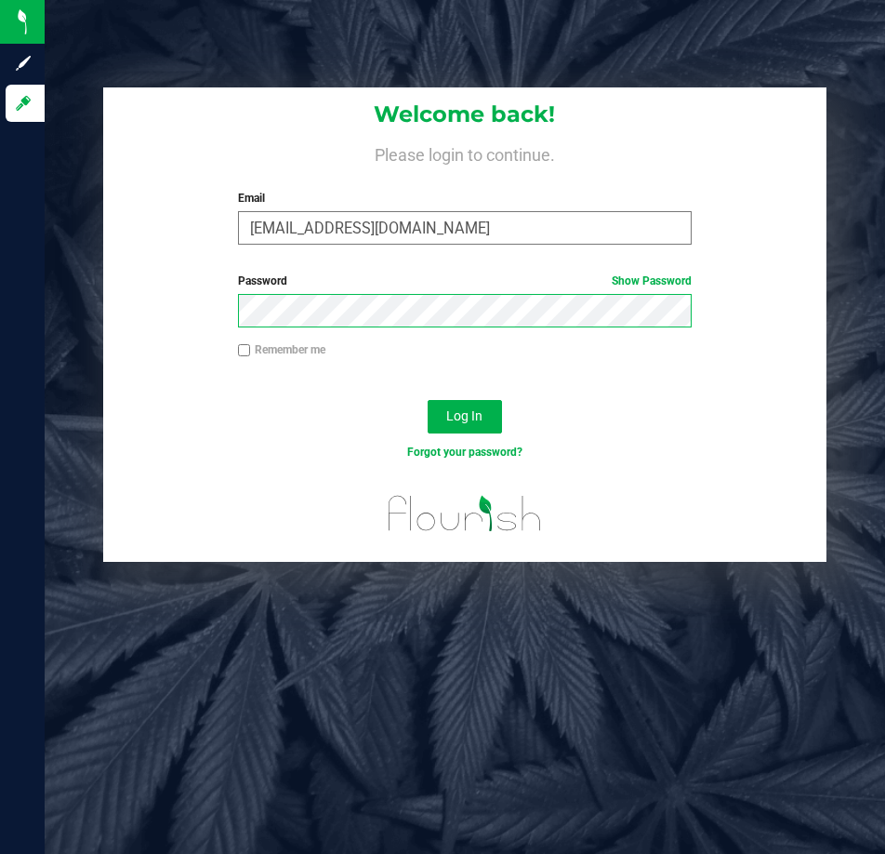
click at [428, 400] on button "Log In" at bounding box center [465, 416] width 74 height 33
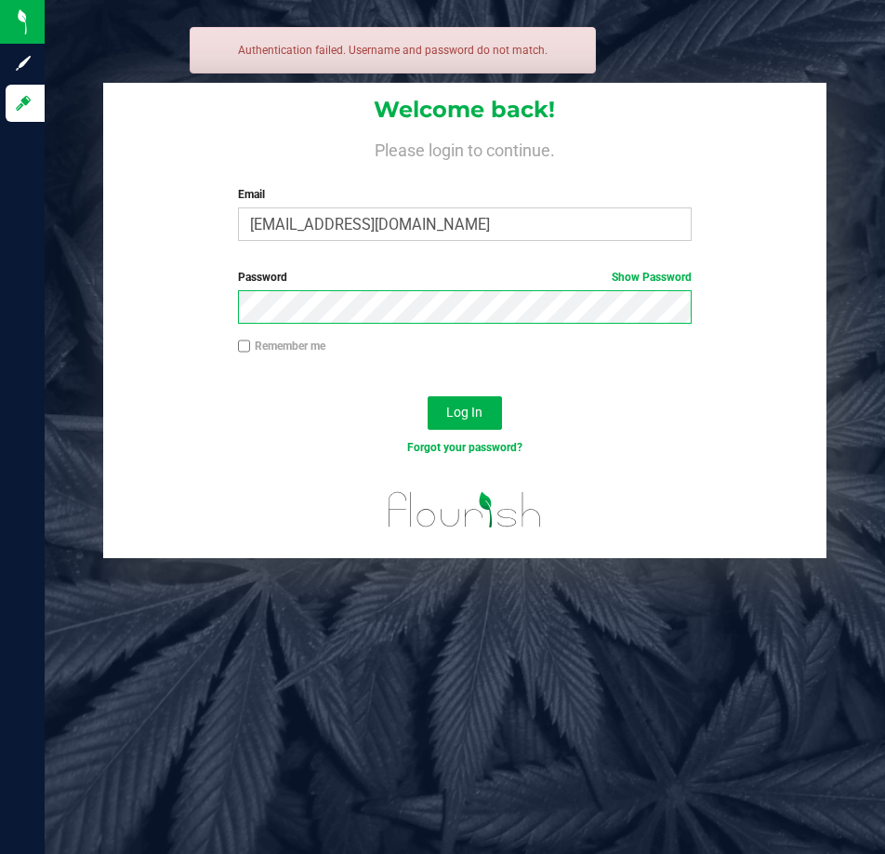
click at [428, 396] on button "Log In" at bounding box center [465, 412] width 74 height 33
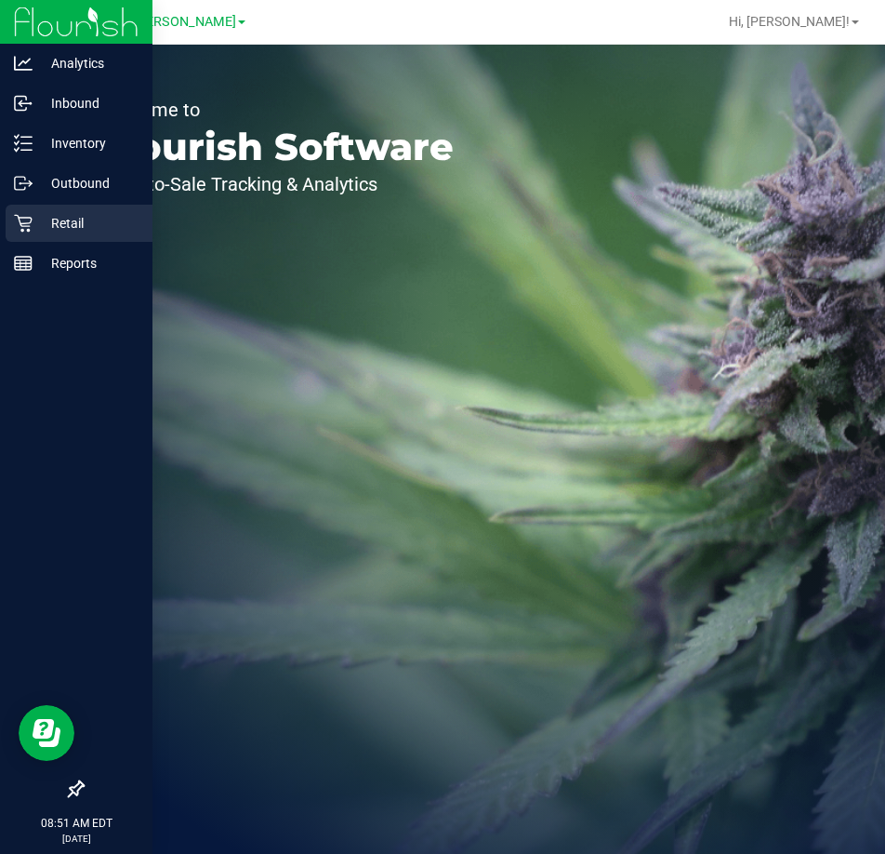
click at [21, 227] on icon at bounding box center [23, 223] width 19 height 19
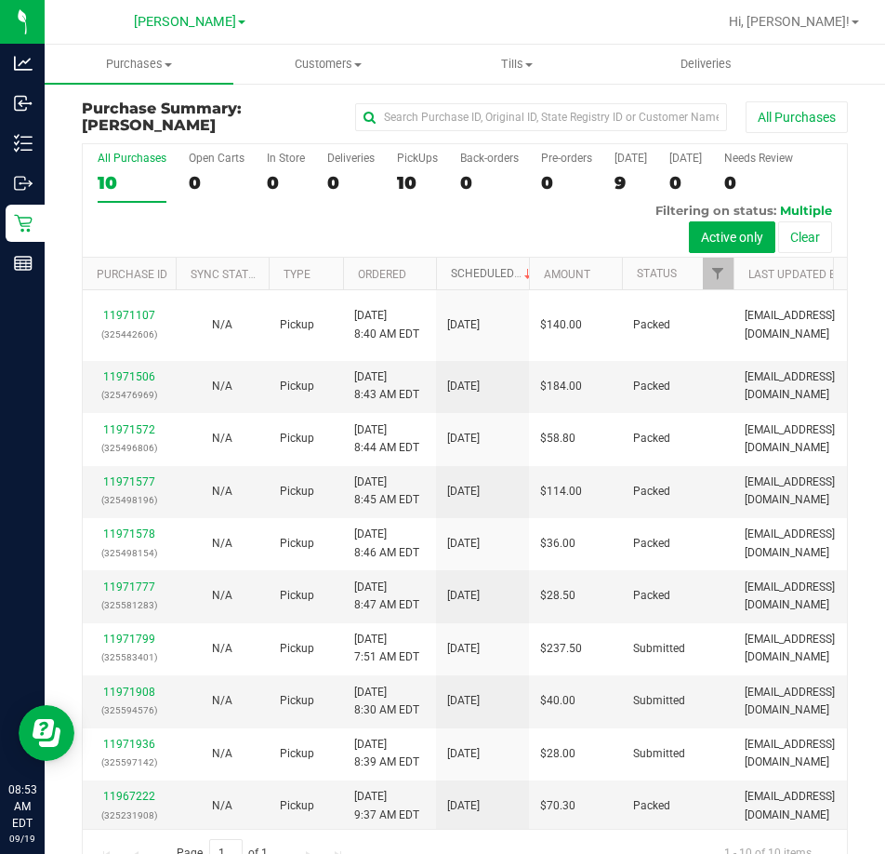
click at [471, 273] on link "Scheduled" at bounding box center [493, 273] width 85 height 13
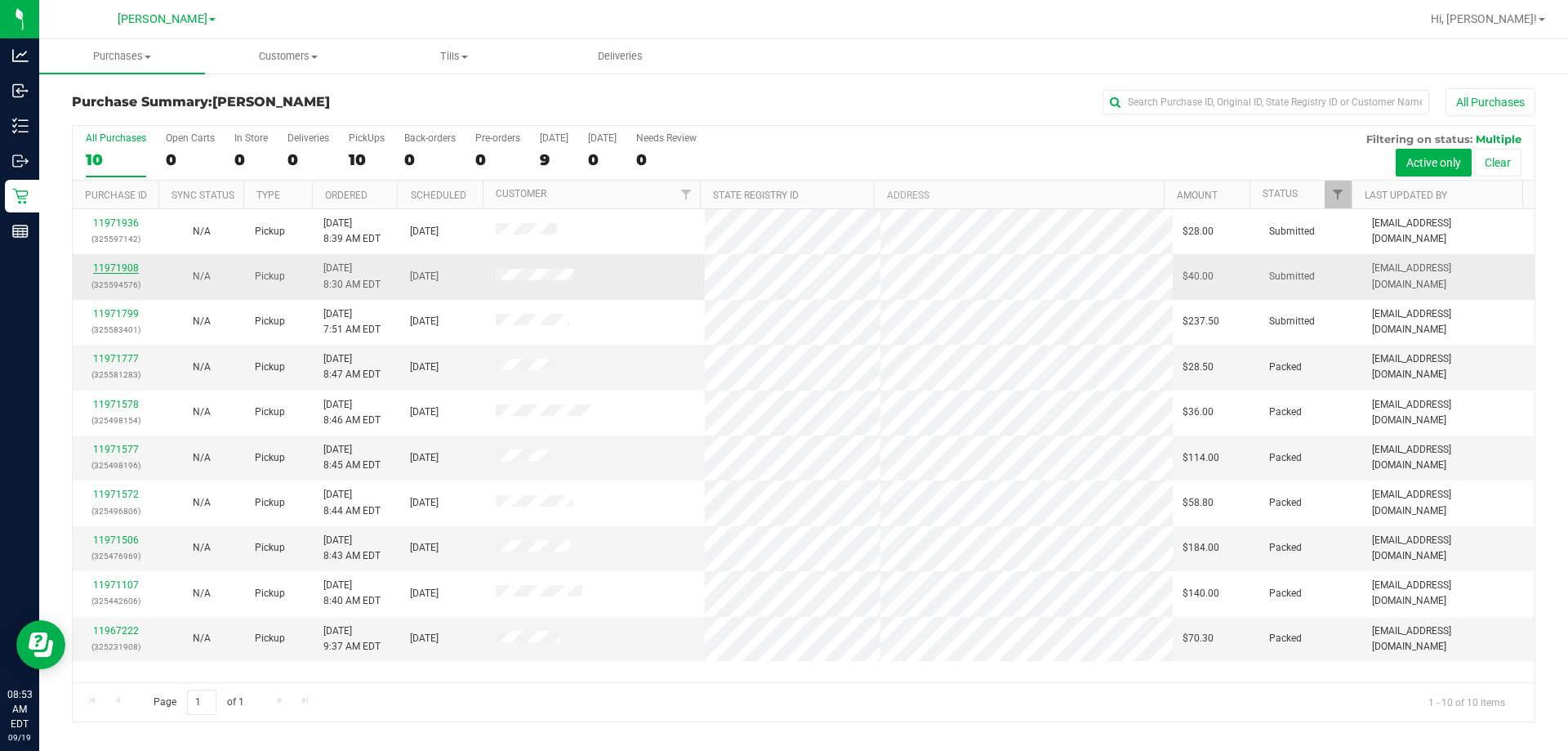
click at [118, 270] on link "11971908" at bounding box center [116, 268] width 46 height 11
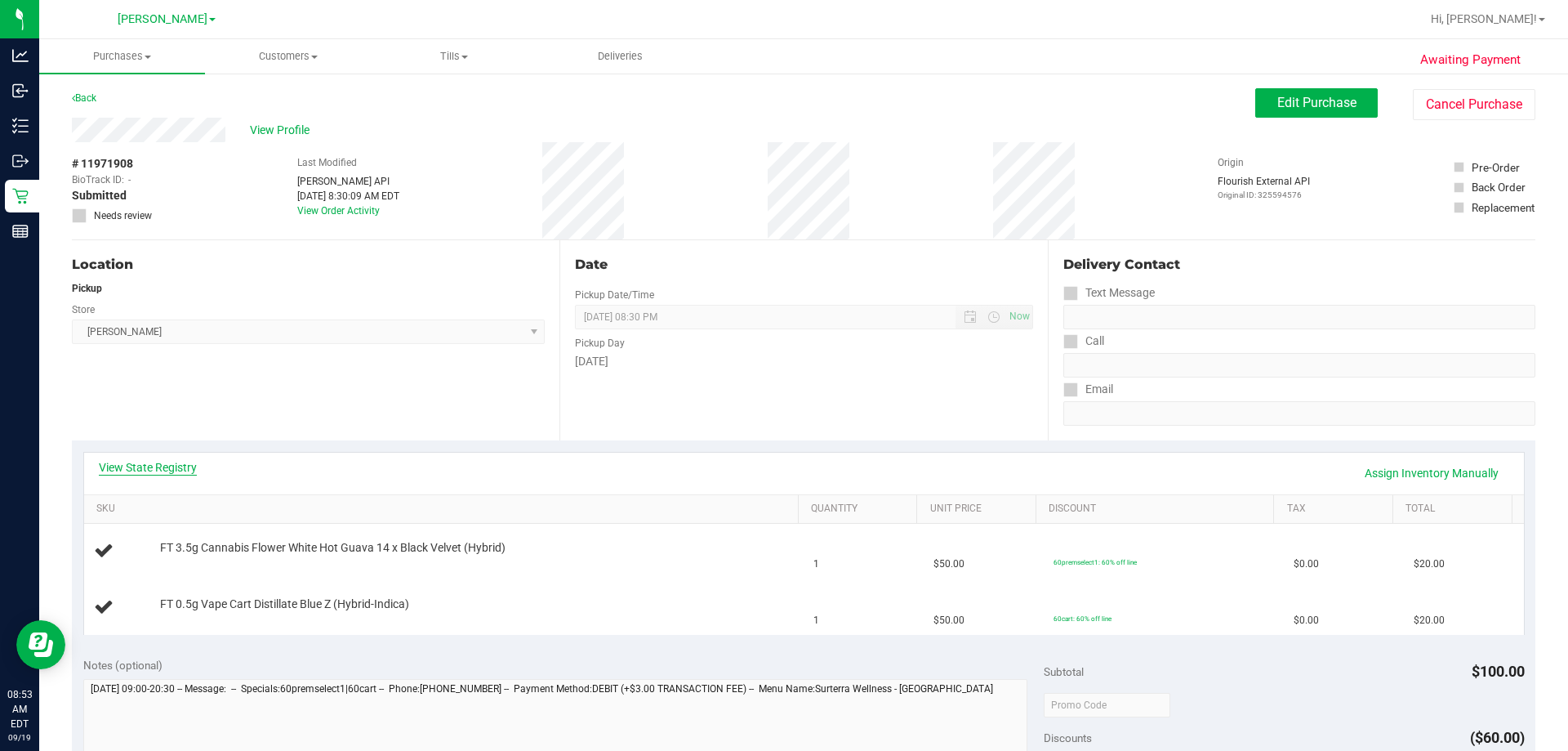
click at [167, 462] on link "View State Registry" at bounding box center [148, 467] width 98 height 17
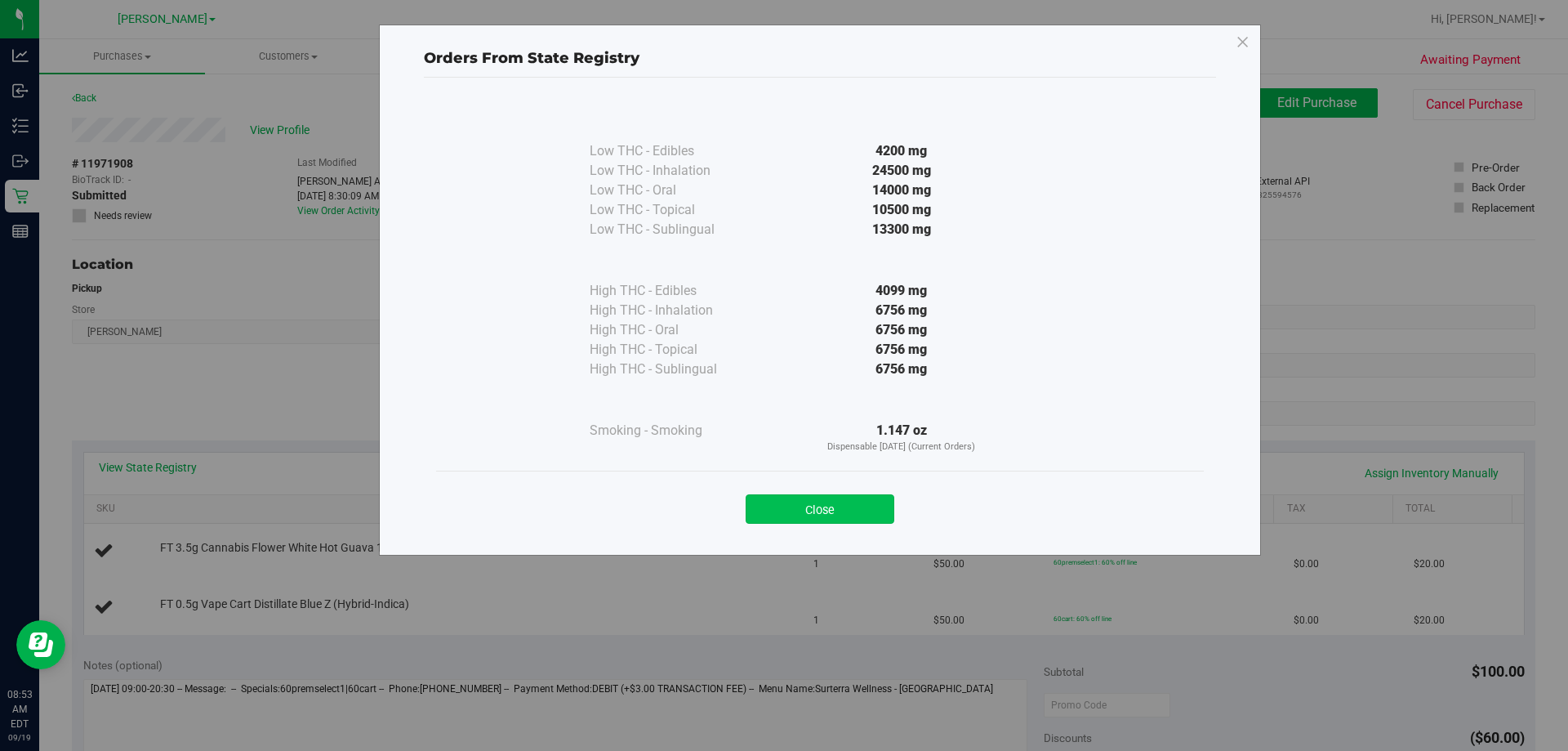
click at [776, 498] on button "Close" at bounding box center [819, 509] width 148 height 29
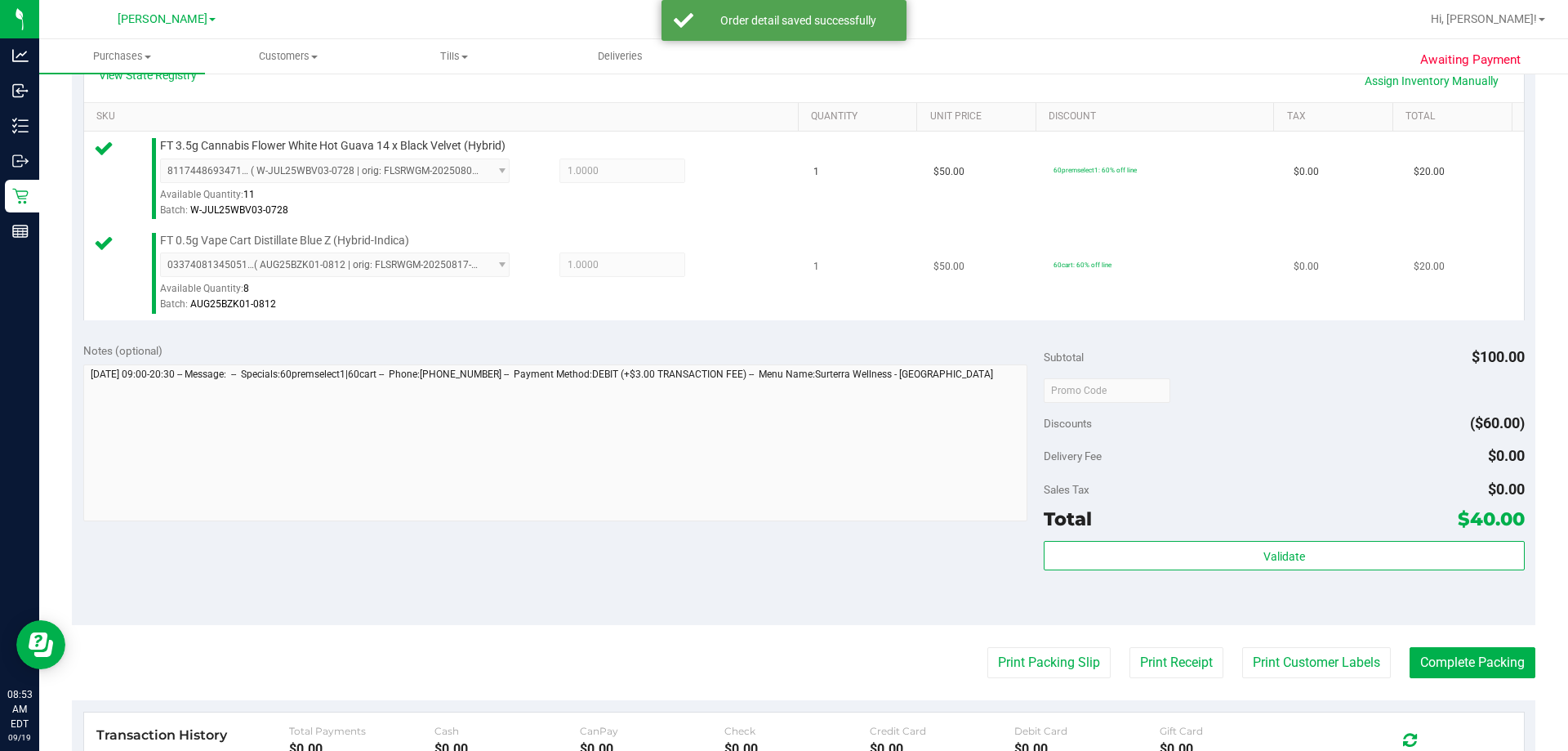
scroll to position [572, 0]
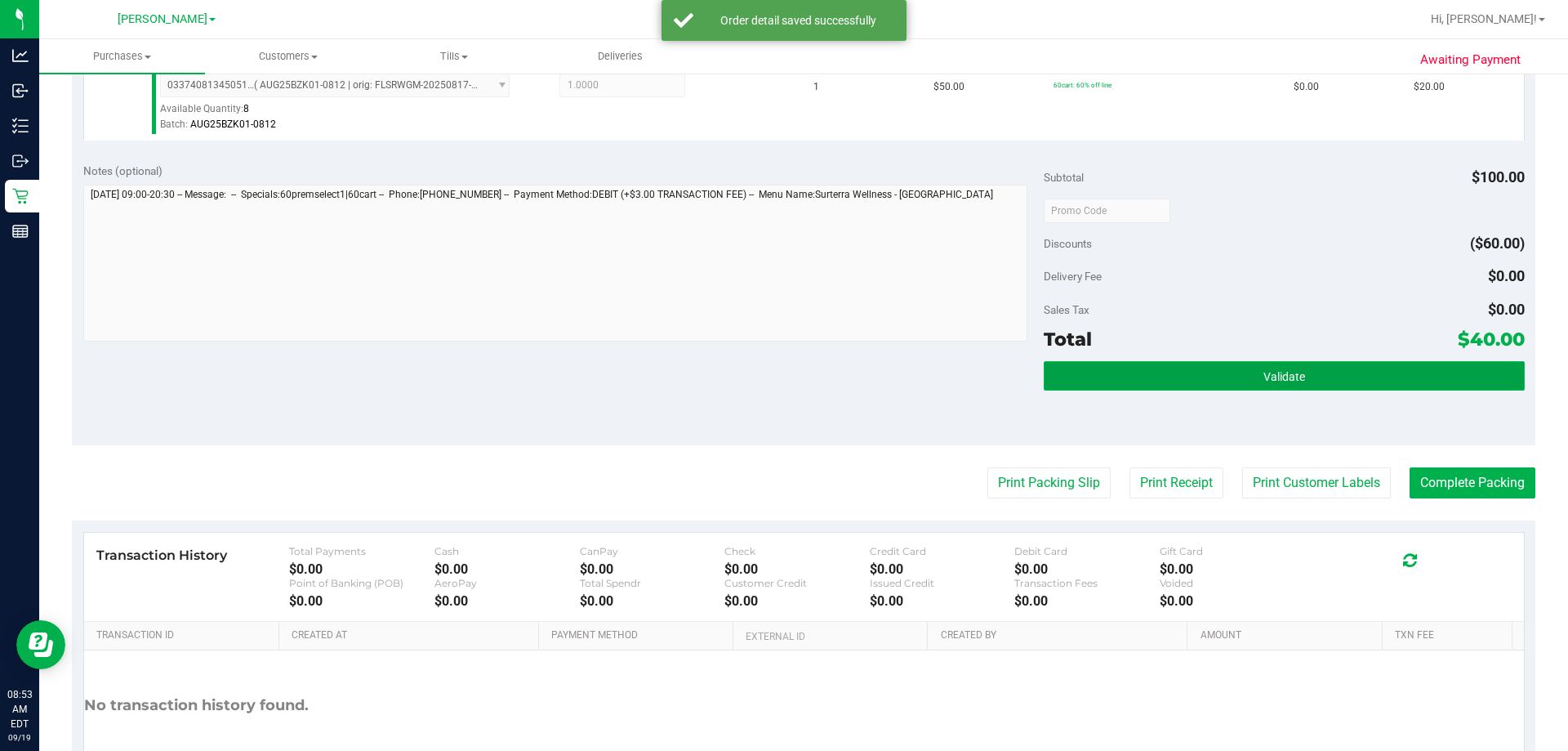
click at [776, 388] on button "Validate" at bounding box center [1284, 375] width 480 height 29
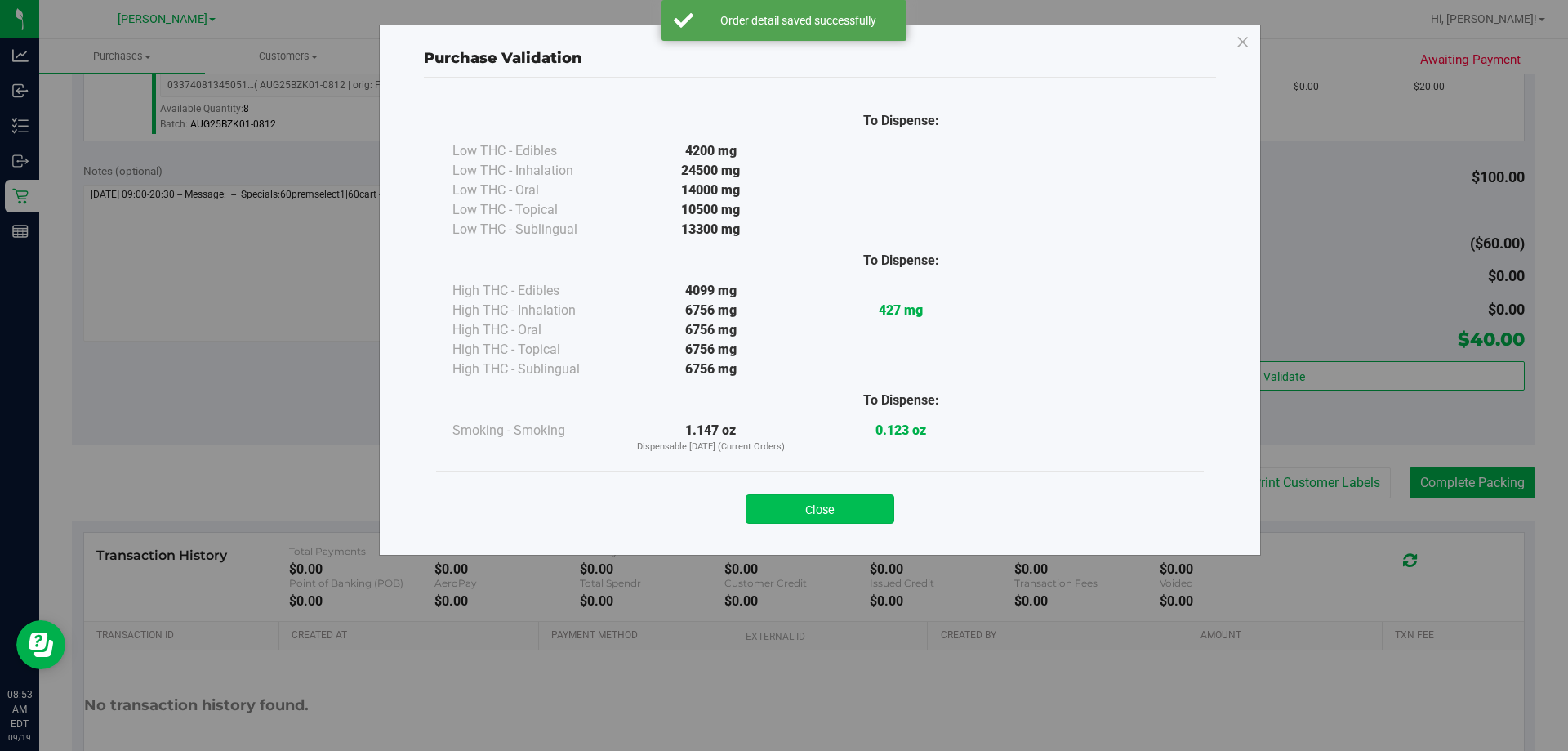
click at [776, 505] on button "Close" at bounding box center [819, 509] width 148 height 29
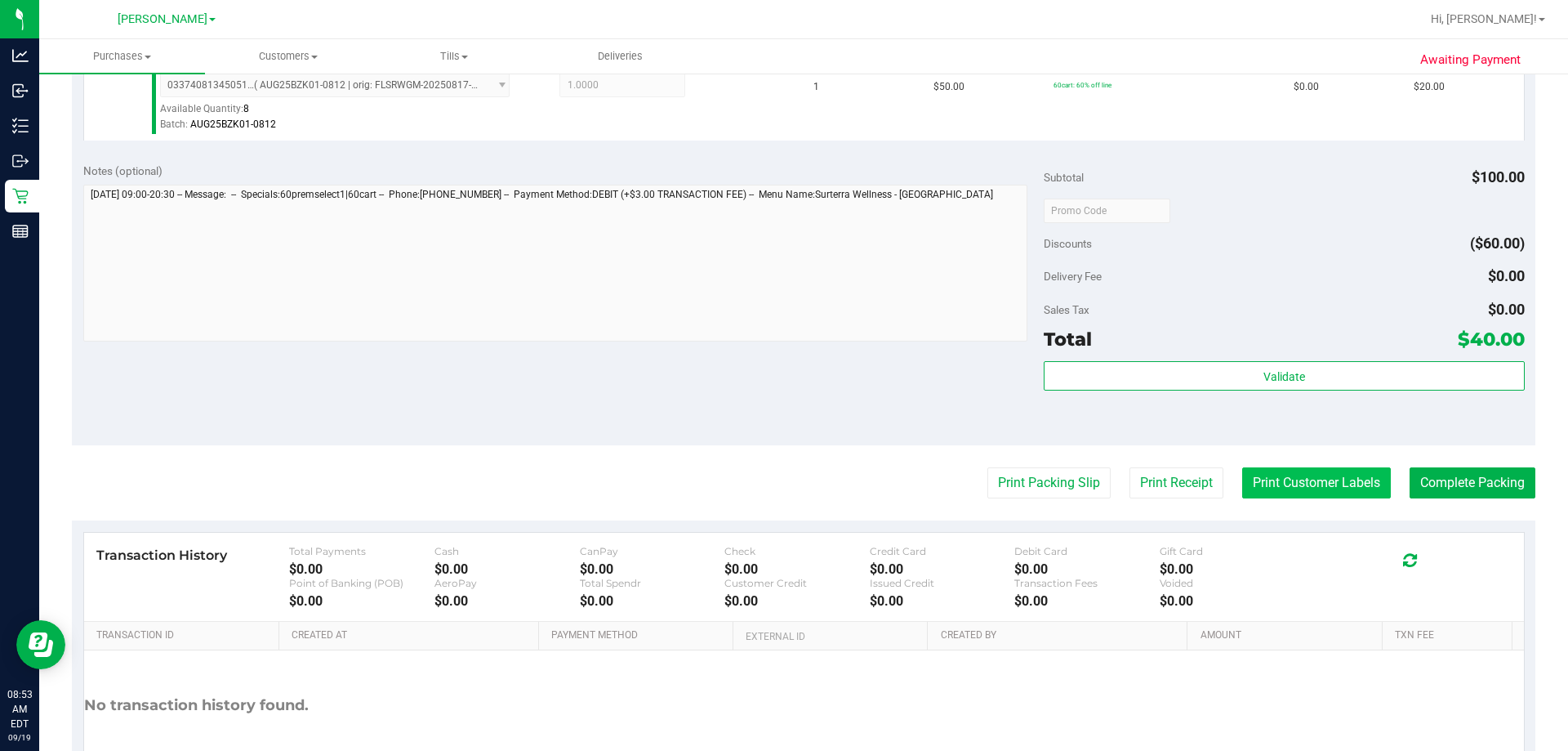
click at [776, 490] on button "Print Customer Labels" at bounding box center [1316, 482] width 148 height 31
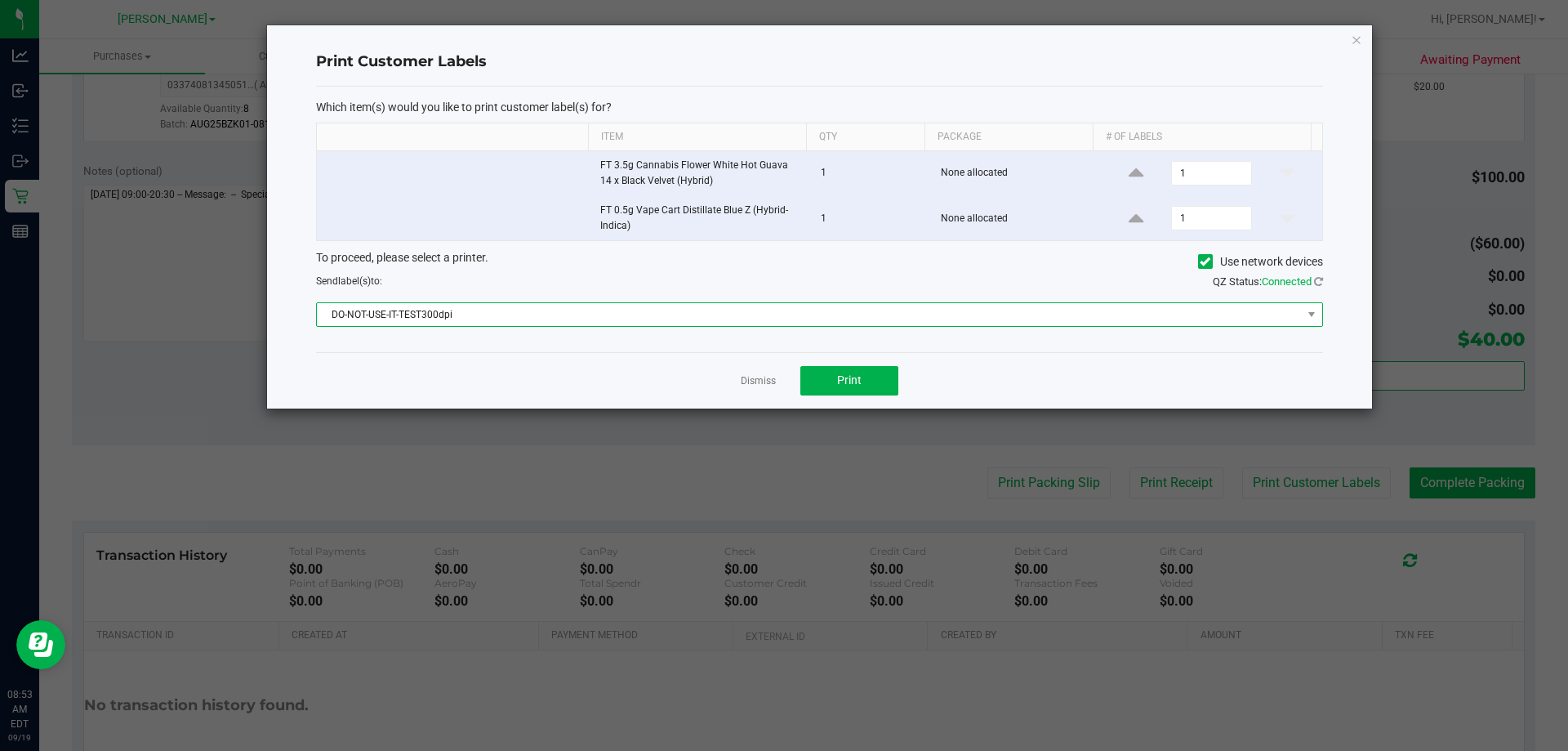
click at [426, 303] on span "DO-NOT-USE-IT-TEST300dpi" at bounding box center [809, 314] width 985 height 23
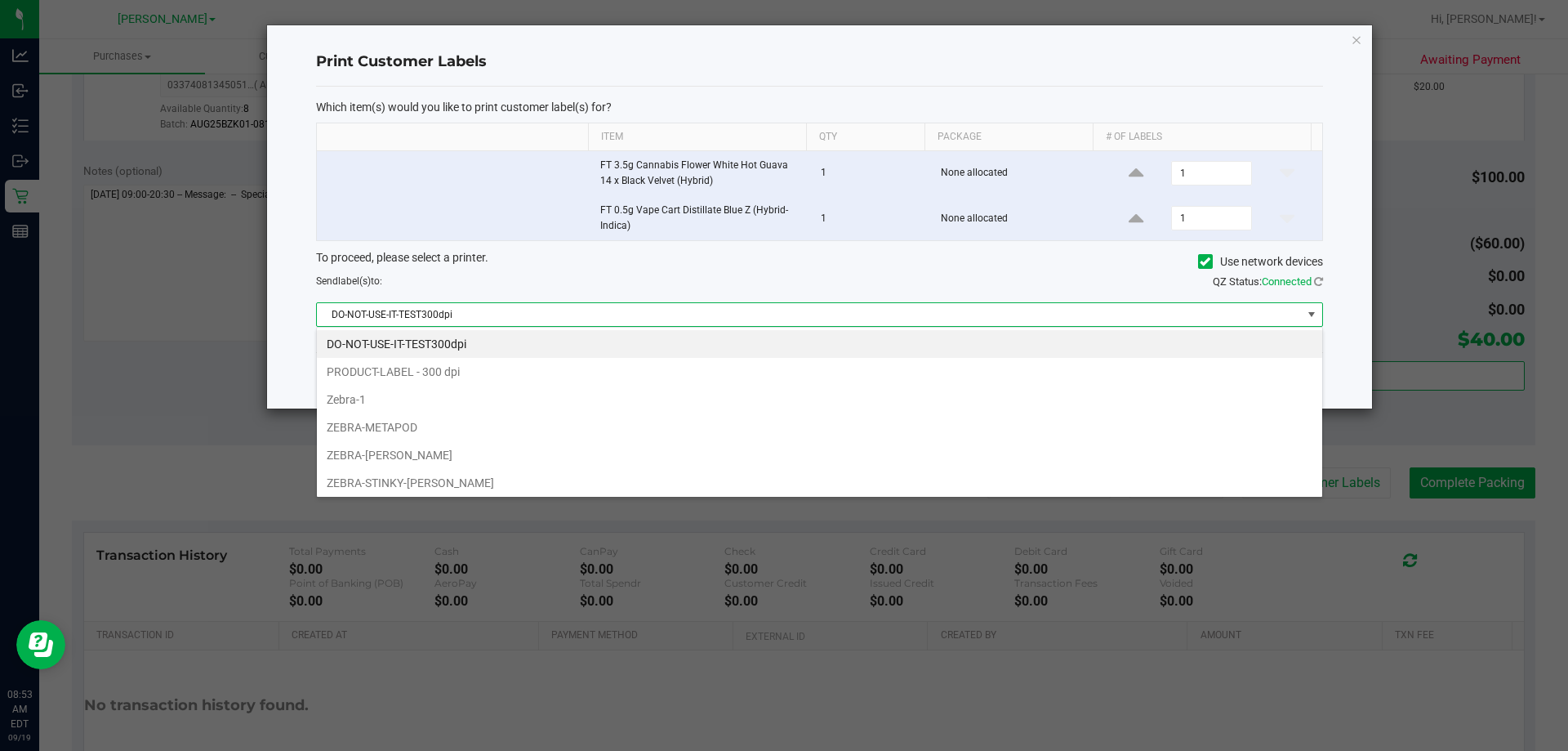
scroll to position [25, 1006]
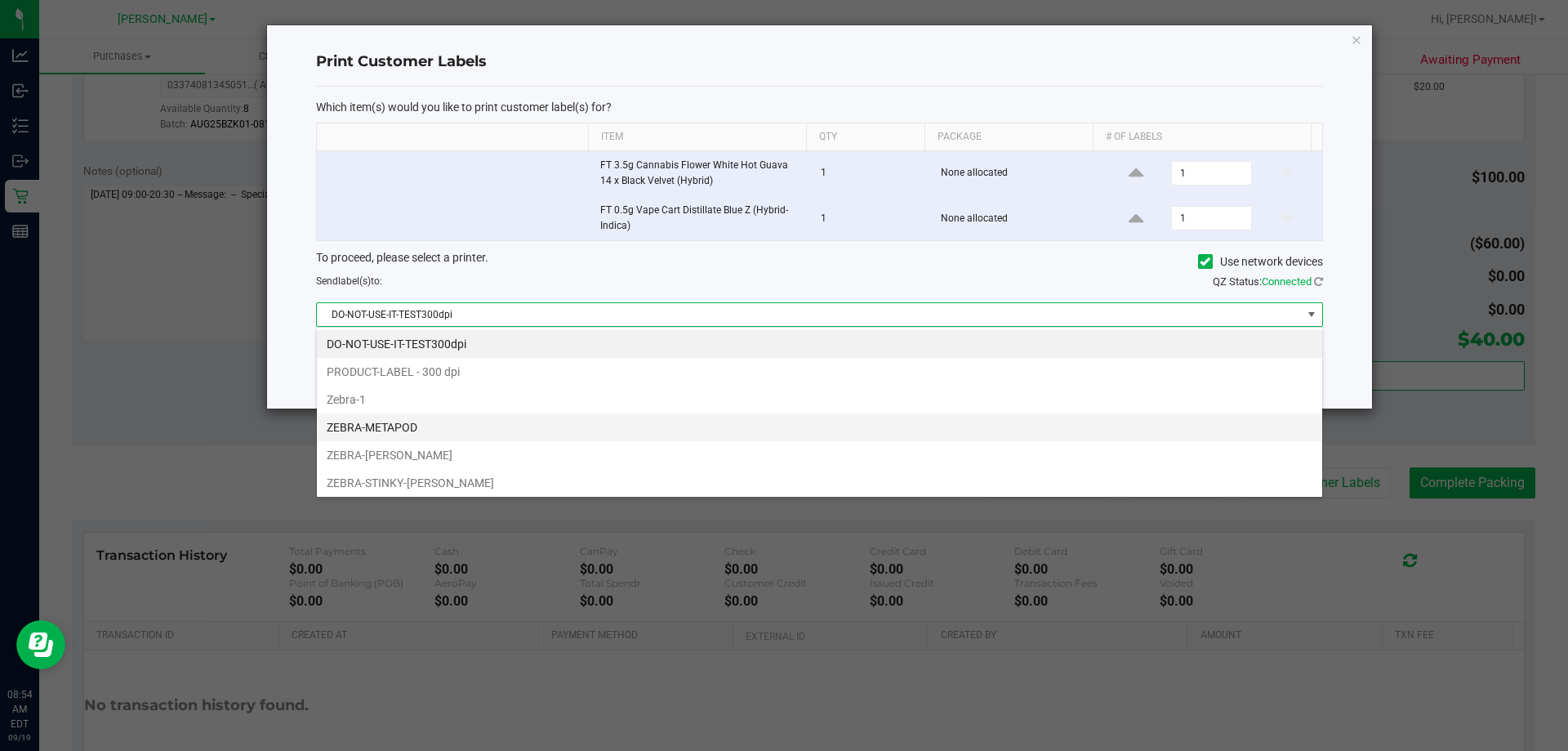
click at [373, 425] on li "ZEBRA-METAPOD" at bounding box center [819, 428] width 1005 height 28
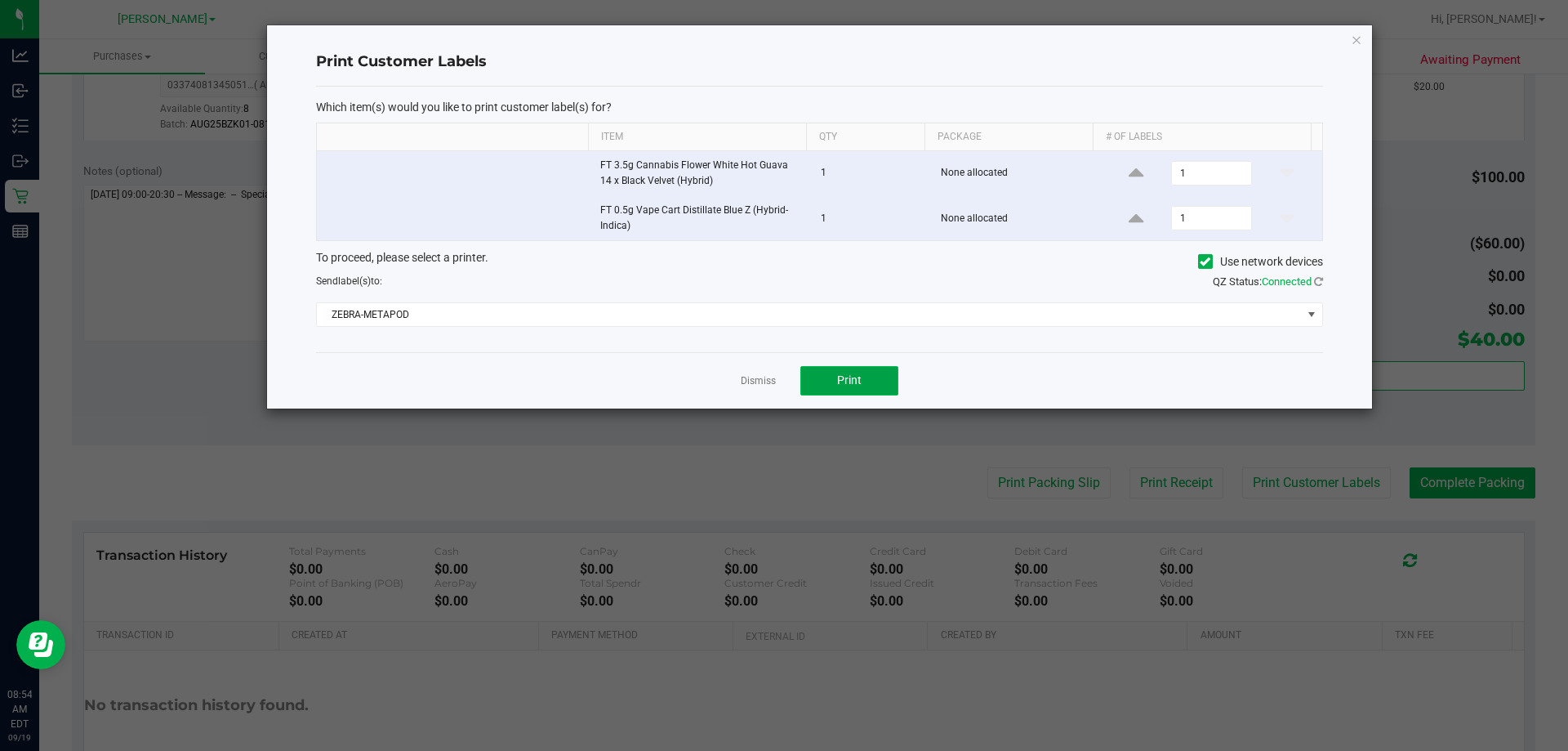
click at [776, 368] on button "Print" at bounding box center [849, 380] width 98 height 29
click at [761, 376] on link "Dismiss" at bounding box center [759, 381] width 35 height 14
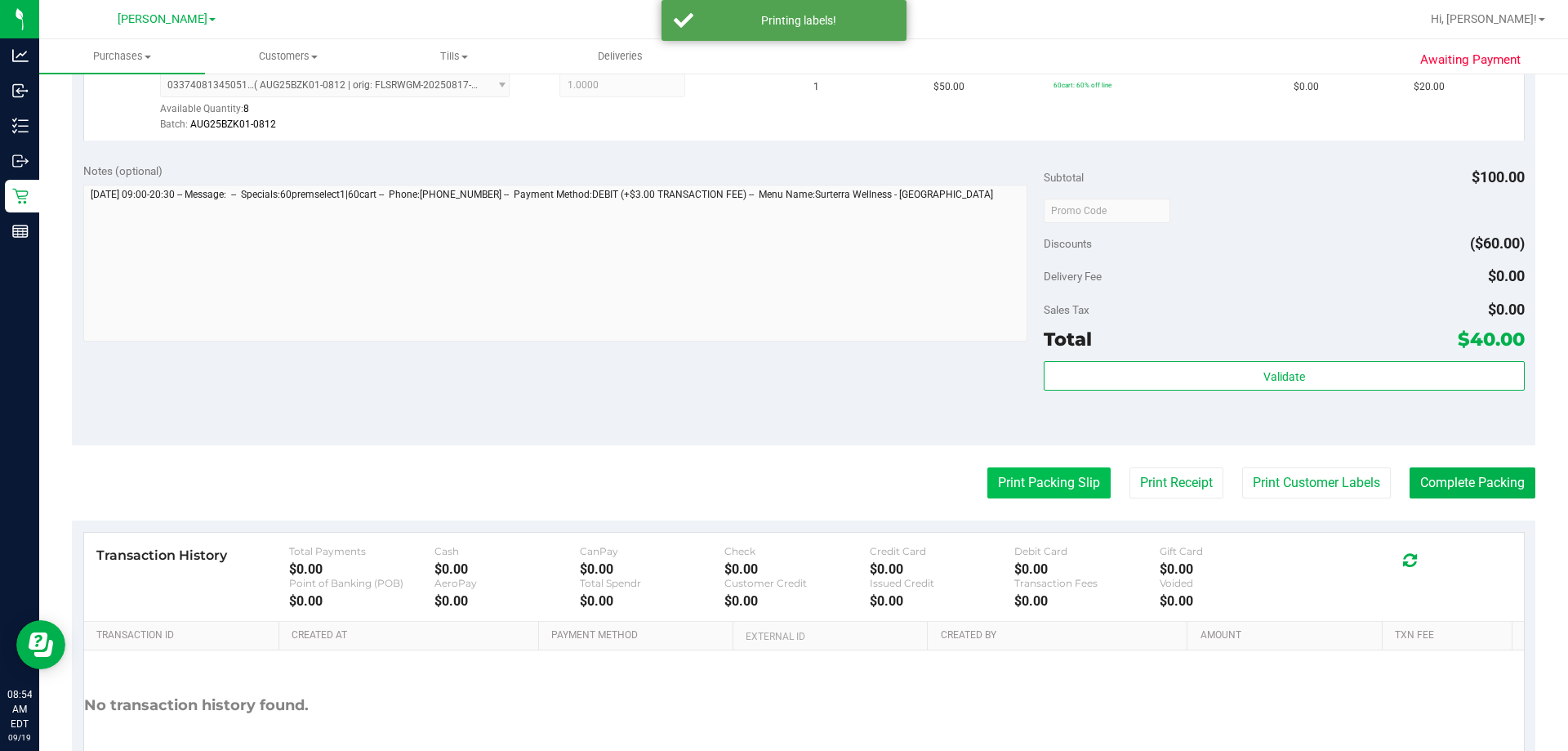
click at [776, 472] on button "Print Packing Slip" at bounding box center [1048, 482] width 123 height 31
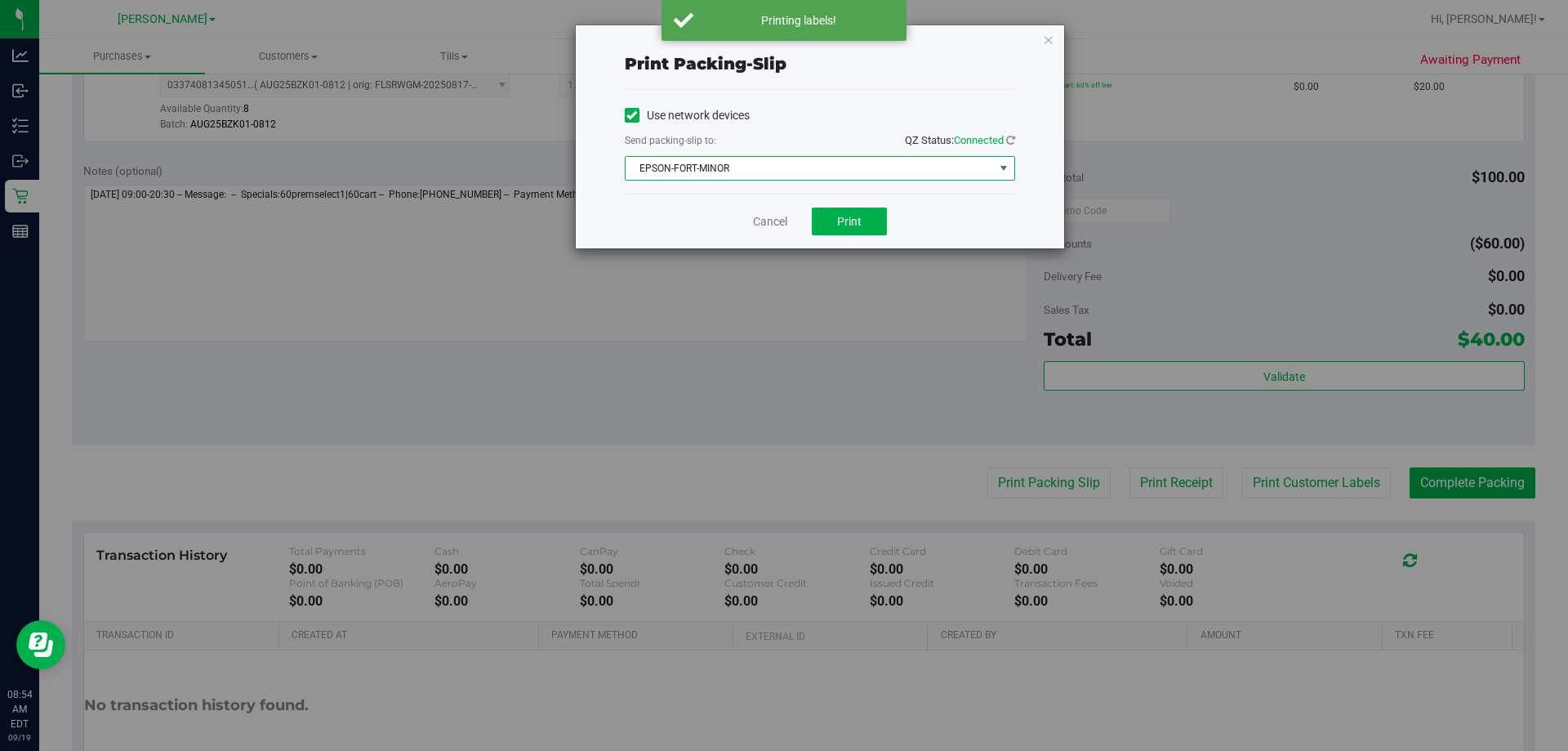
click at [677, 157] on span "EPSON-FORT-MINOR" at bounding box center [809, 169] width 368 height 23
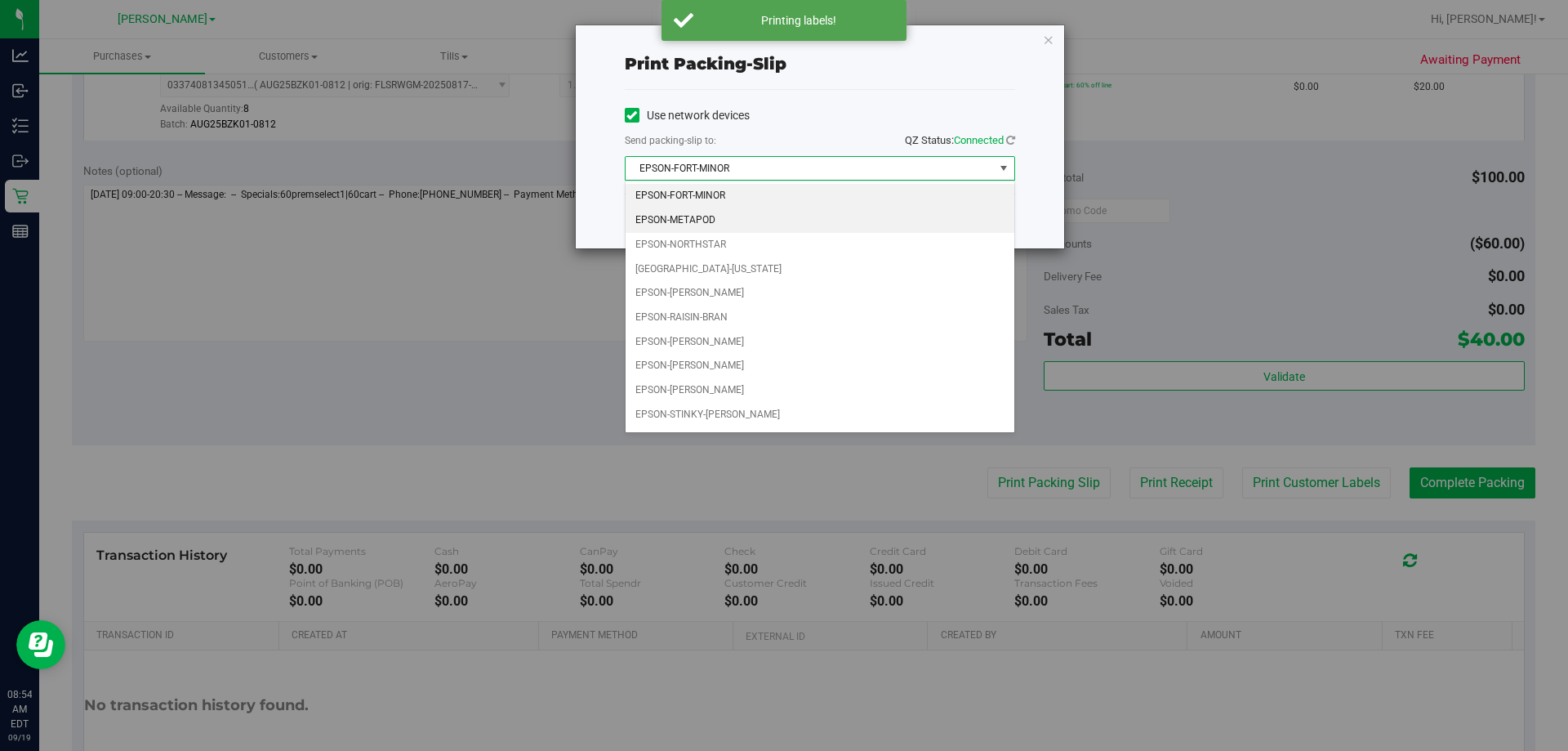
click at [687, 219] on li "EPSON-METAPOD" at bounding box center [819, 220] width 389 height 25
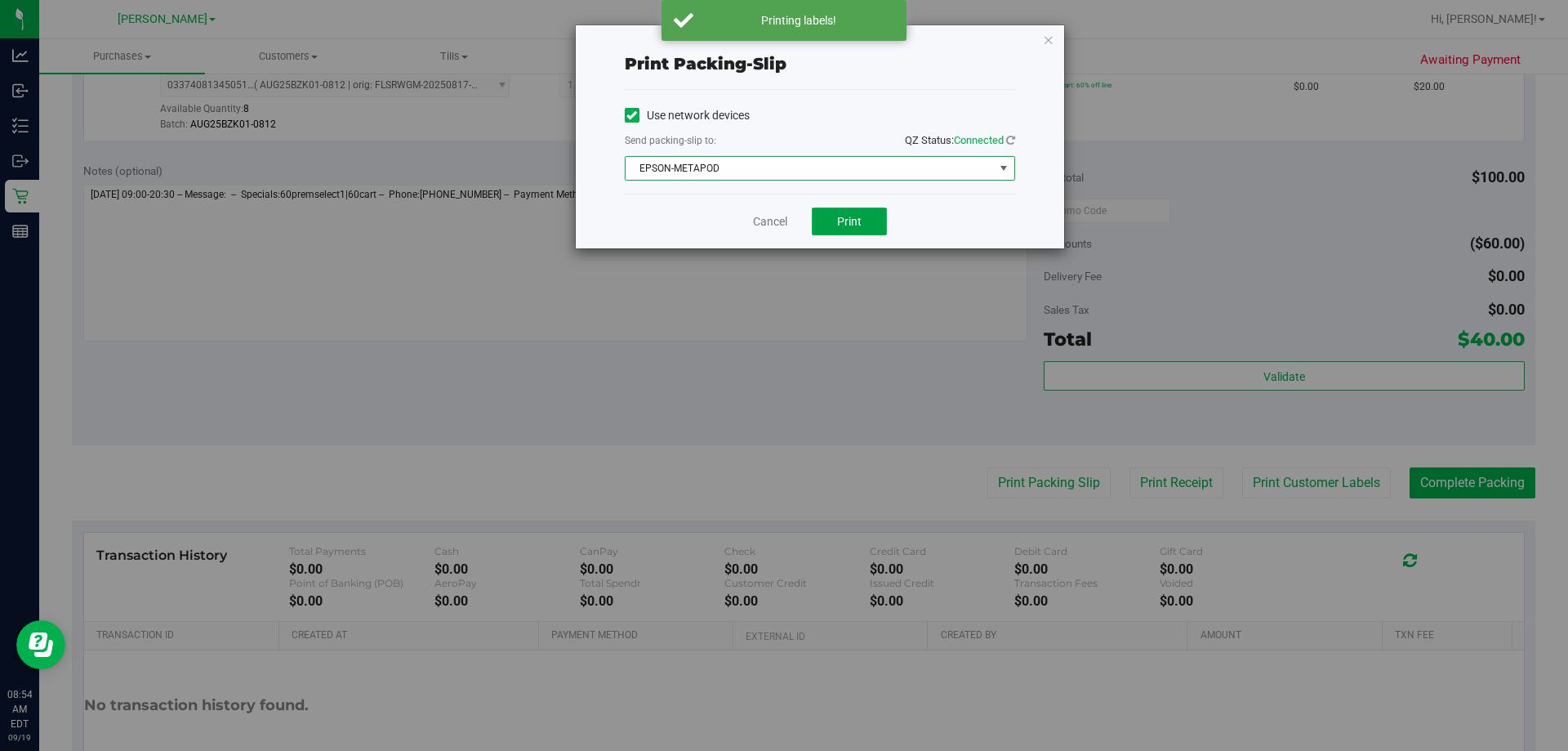
click at [776, 222] on span "Print" at bounding box center [849, 221] width 25 height 13
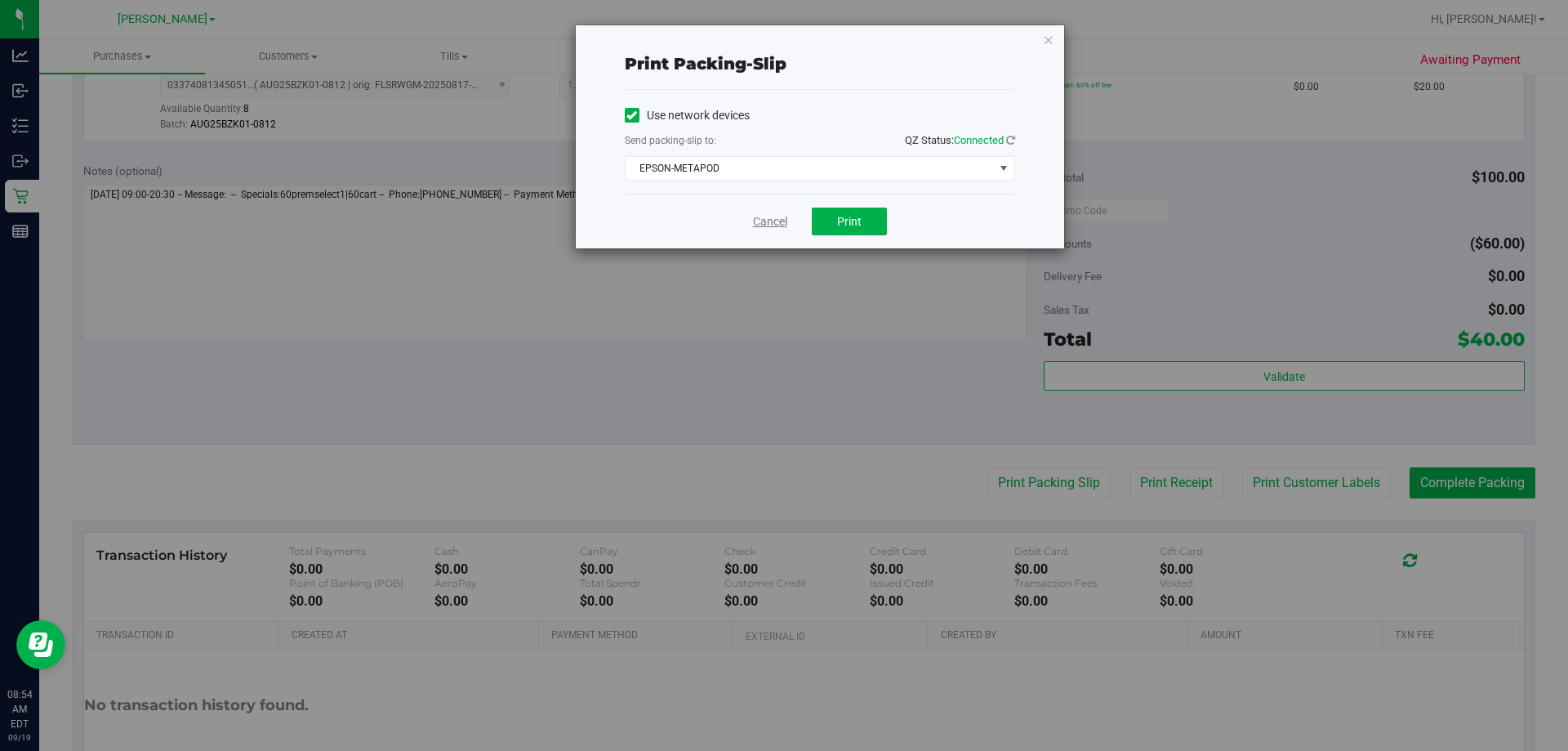
click at [766, 222] on link "Cancel" at bounding box center [769, 222] width 34 height 18
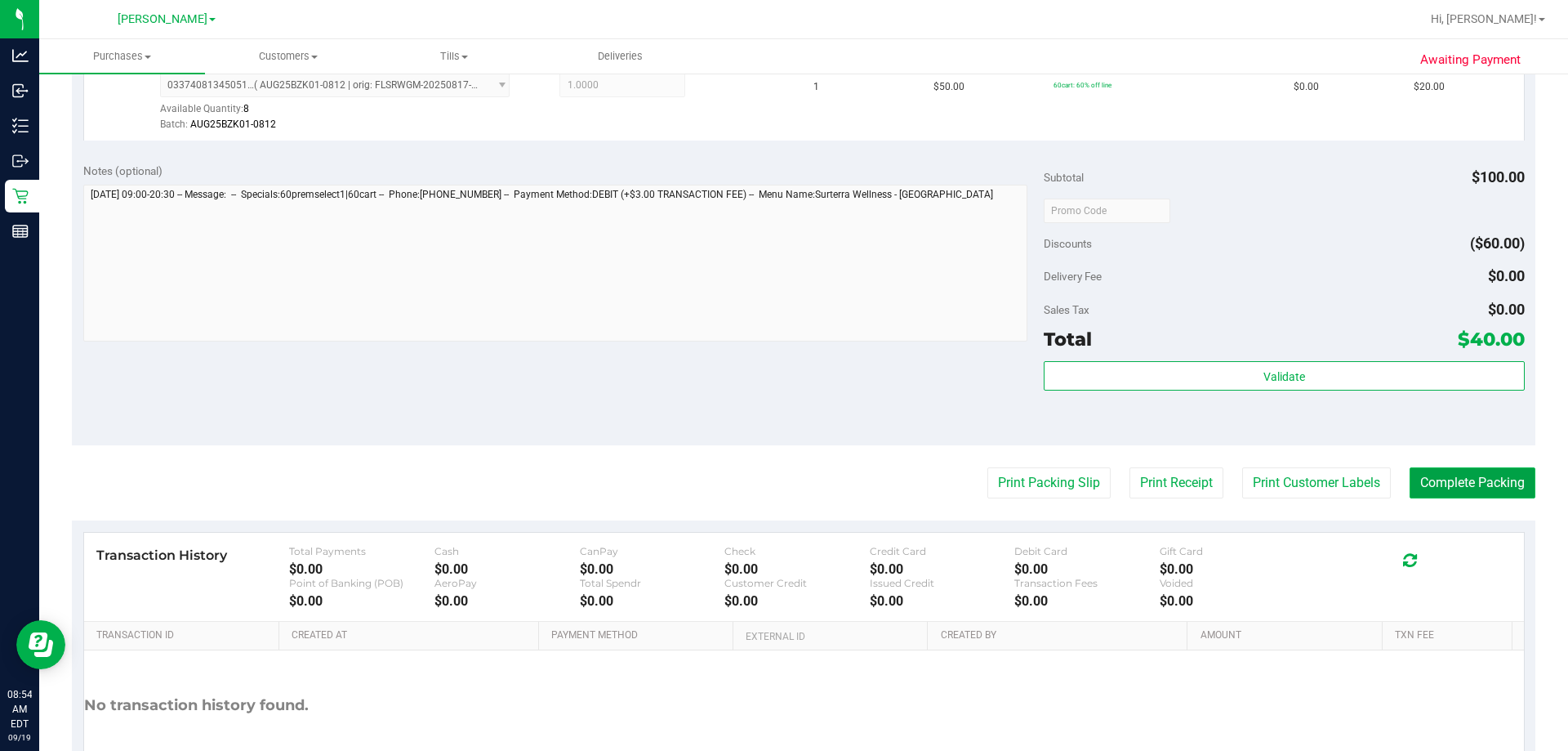
click at [776, 472] on button "Complete Packing" at bounding box center [1471, 482] width 126 height 31
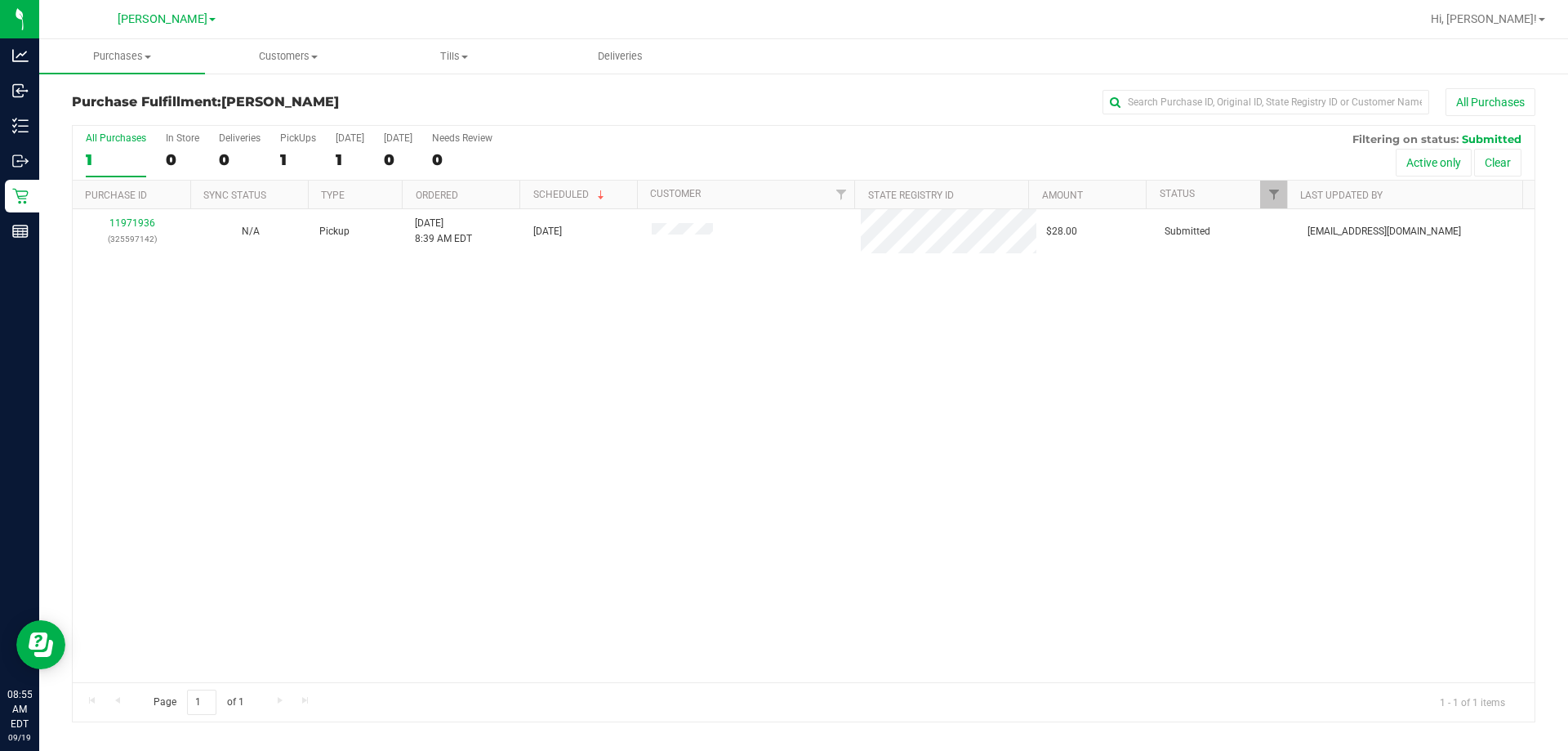
click at [776, 415] on div "11971936 (325597142) N/A Pickup 9/19/2025 8:39 AM EDT 9/19/2025 $28.00 Submitte…" at bounding box center [803, 445] width 1462 height 473
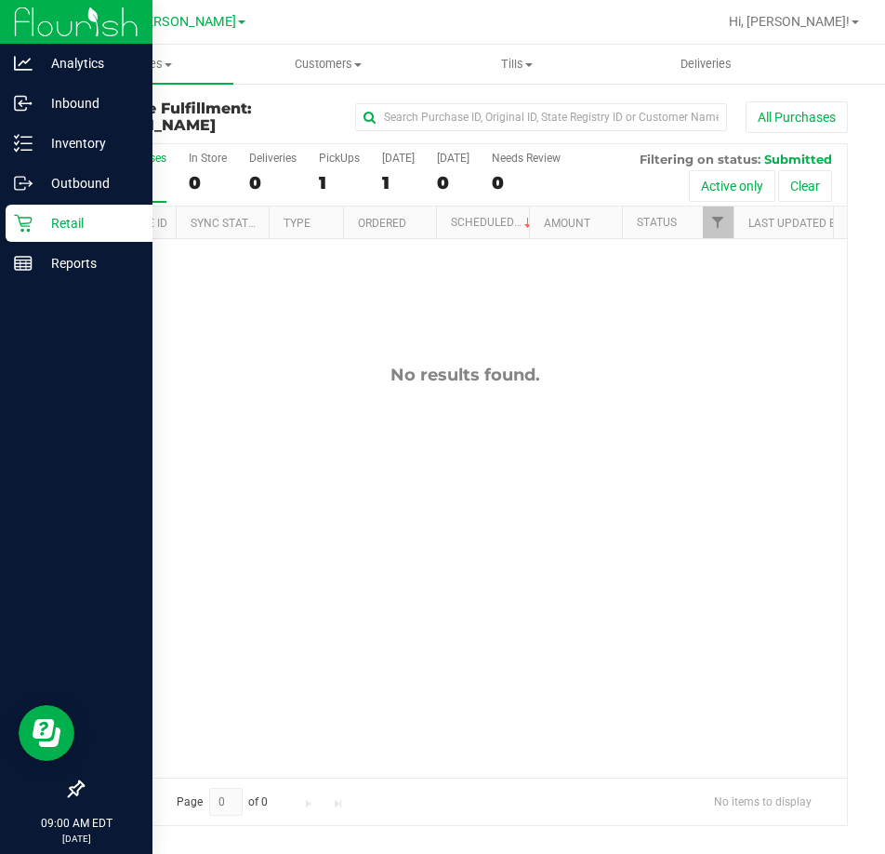
click at [22, 222] on icon at bounding box center [23, 223] width 19 height 19
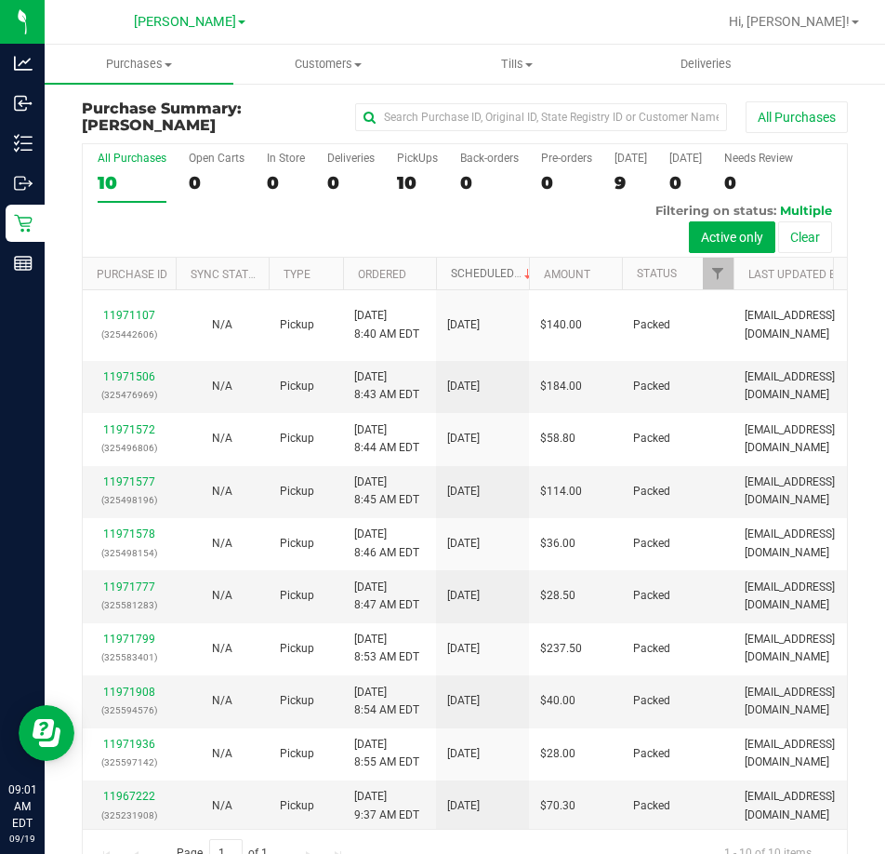
click at [485, 276] on link "Scheduled" at bounding box center [493, 273] width 85 height 13
